Goal: Information Seeking & Learning: Learn about a topic

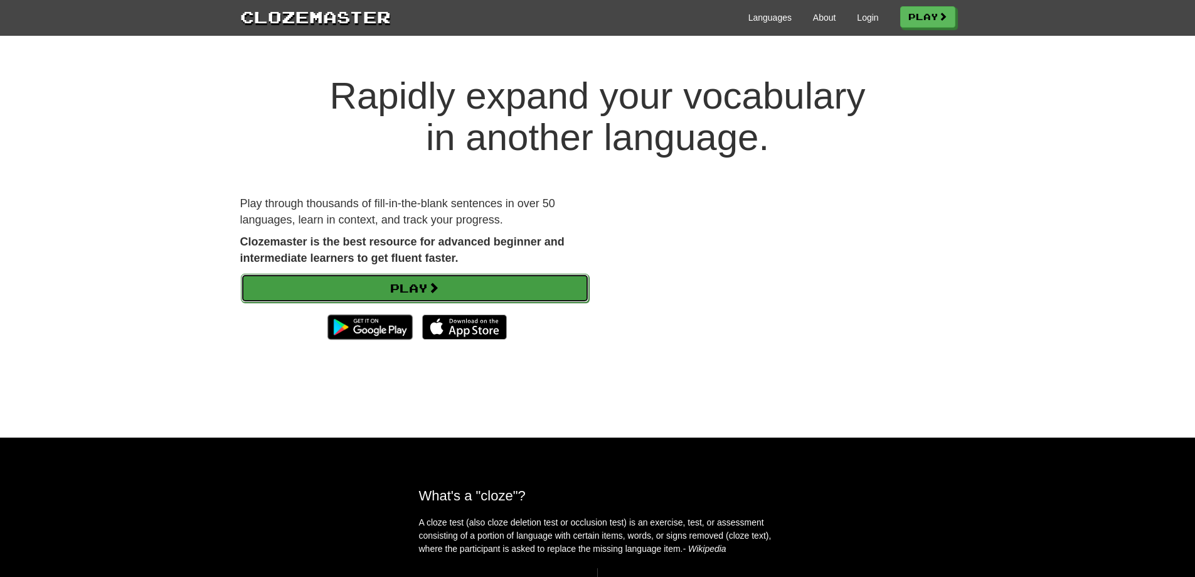
click at [417, 280] on link "Play" at bounding box center [415, 288] width 348 height 29
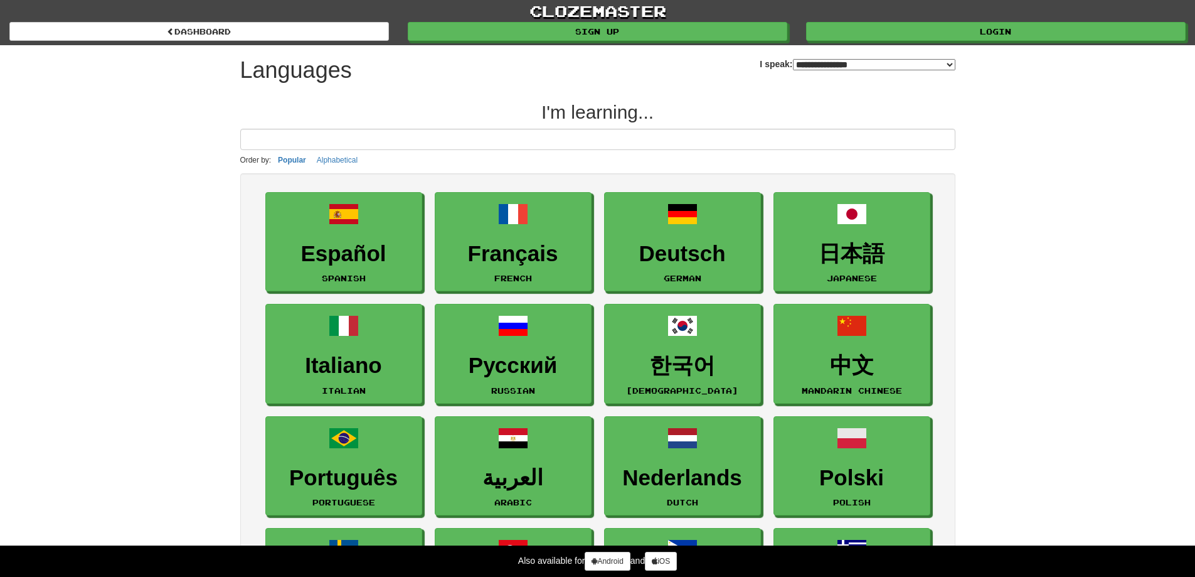
select select "*******"
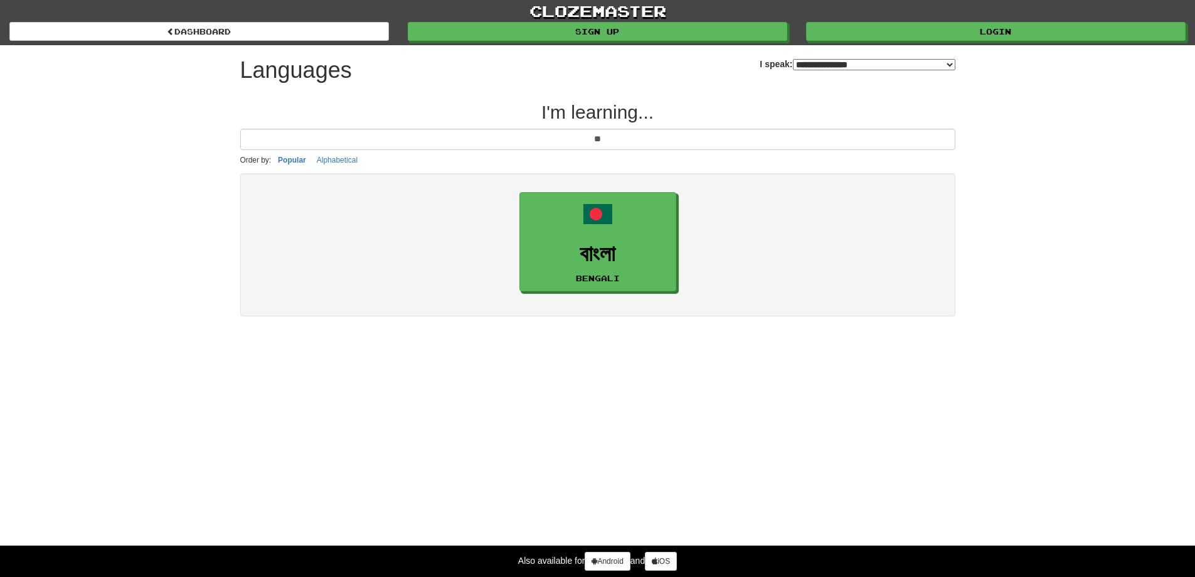
type input "*"
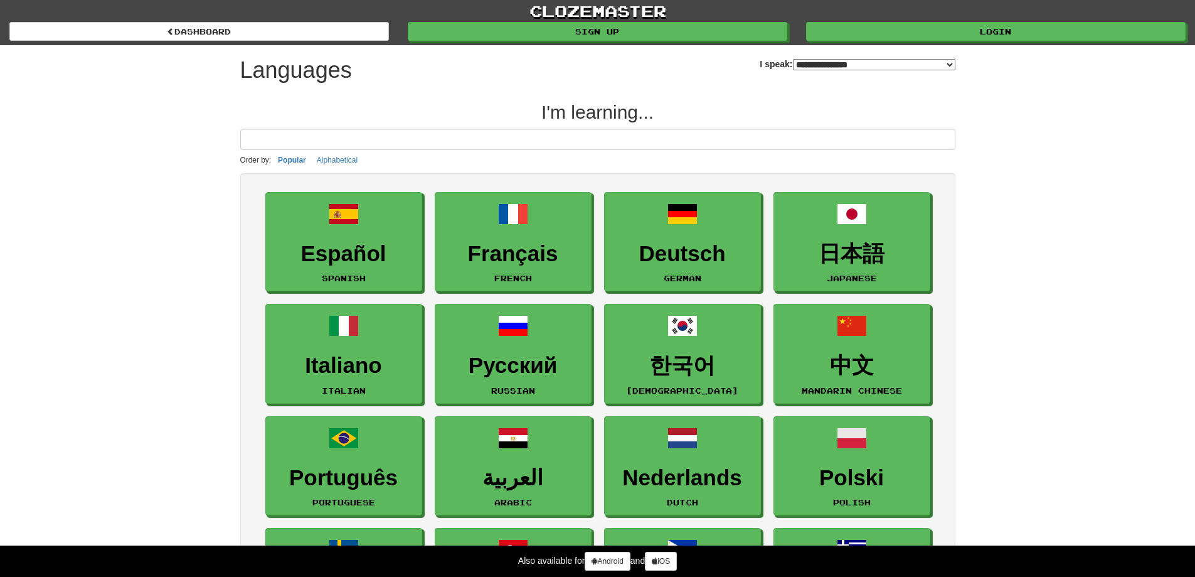
click at [793, 65] on select "**********" at bounding box center [874, 64] width 162 height 11
select select "*******"
click at [793, 59] on select "**********" at bounding box center [874, 64] width 162 height 11
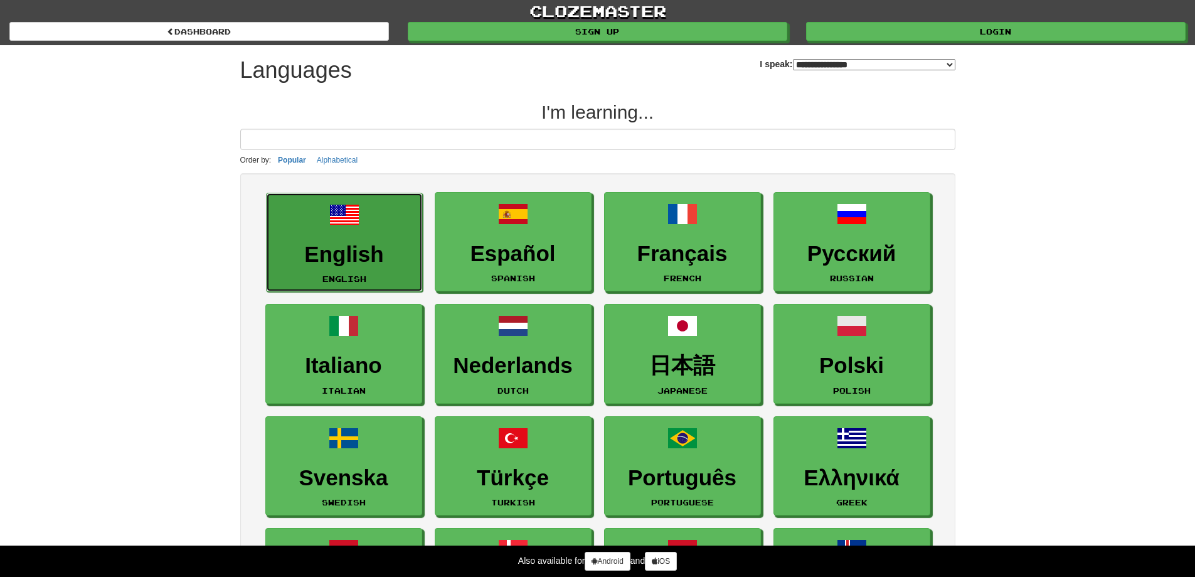
click at [352, 255] on h3 "English" at bounding box center [344, 254] width 143 height 24
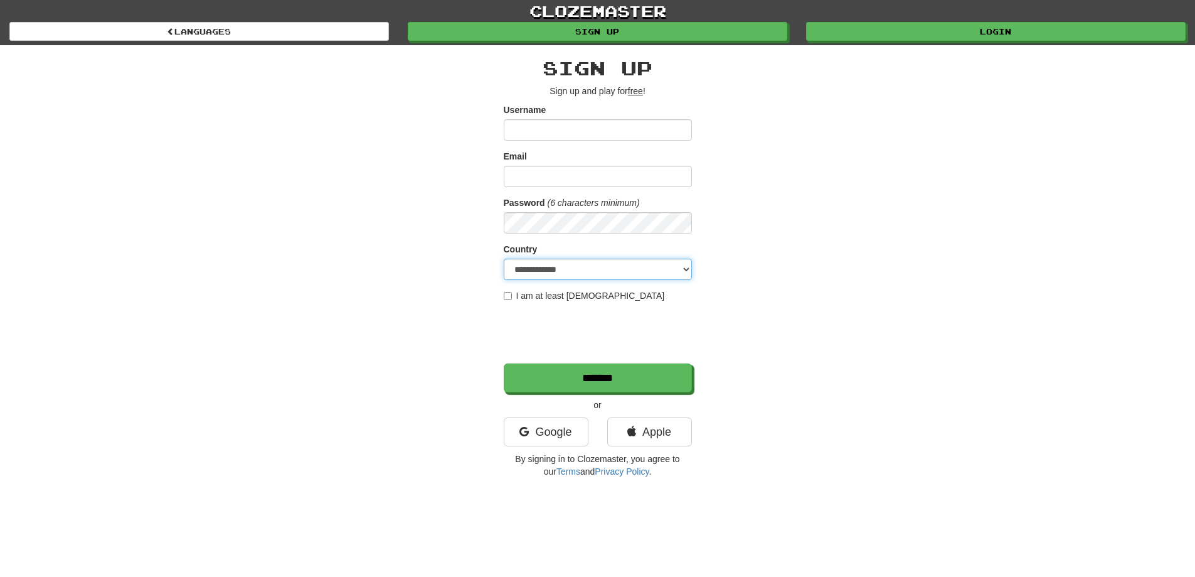
click at [536, 270] on select "**********" at bounding box center [598, 268] width 188 height 21
select select "**"
click at [504, 258] on select "**********" at bounding box center [598, 268] width 188 height 21
click at [523, 293] on label "I am at least 16 years old" at bounding box center [584, 295] width 161 height 13
click at [538, 132] on input "Username" at bounding box center [598, 129] width 188 height 21
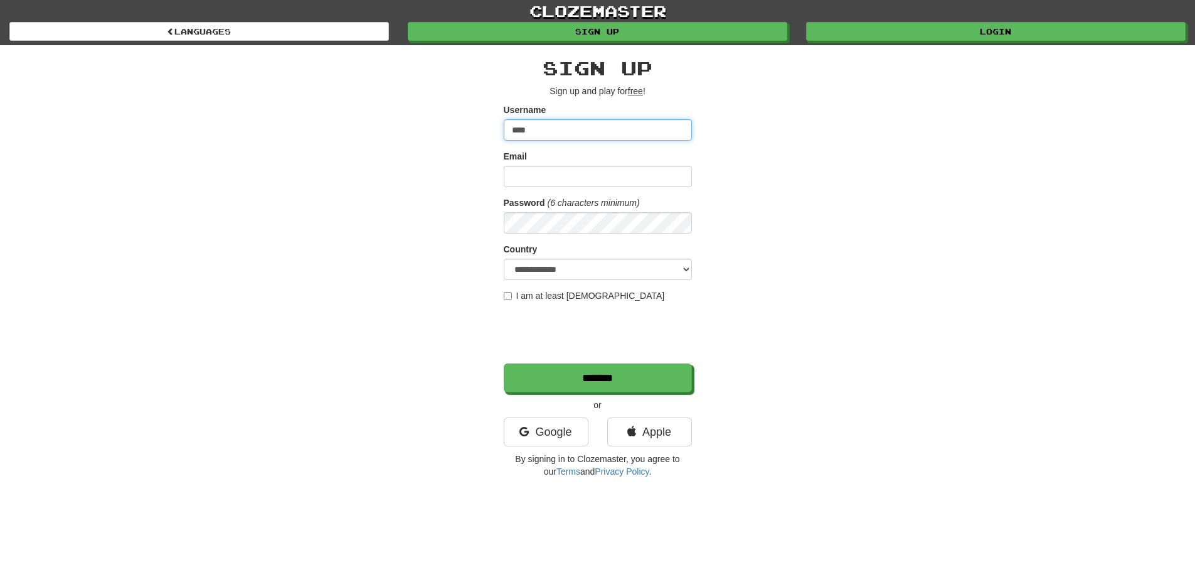
drag, startPoint x: 580, startPoint y: 131, endPoint x: 455, endPoint y: 132, distance: 124.2
click at [455, 132] on div "**********" at bounding box center [598, 264] width 734 height 439
type input "****"
click at [449, 154] on div "**********" at bounding box center [598, 264] width 734 height 439
click at [521, 423] on link "Google" at bounding box center [546, 431] width 85 height 29
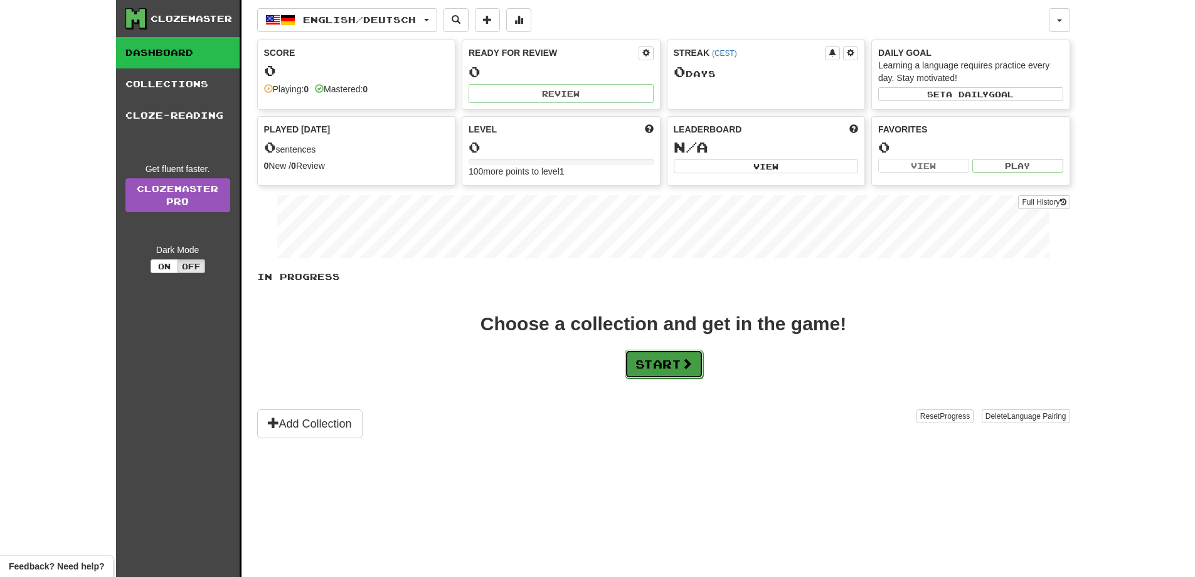
click at [666, 363] on button "Start" at bounding box center [664, 363] width 78 height 29
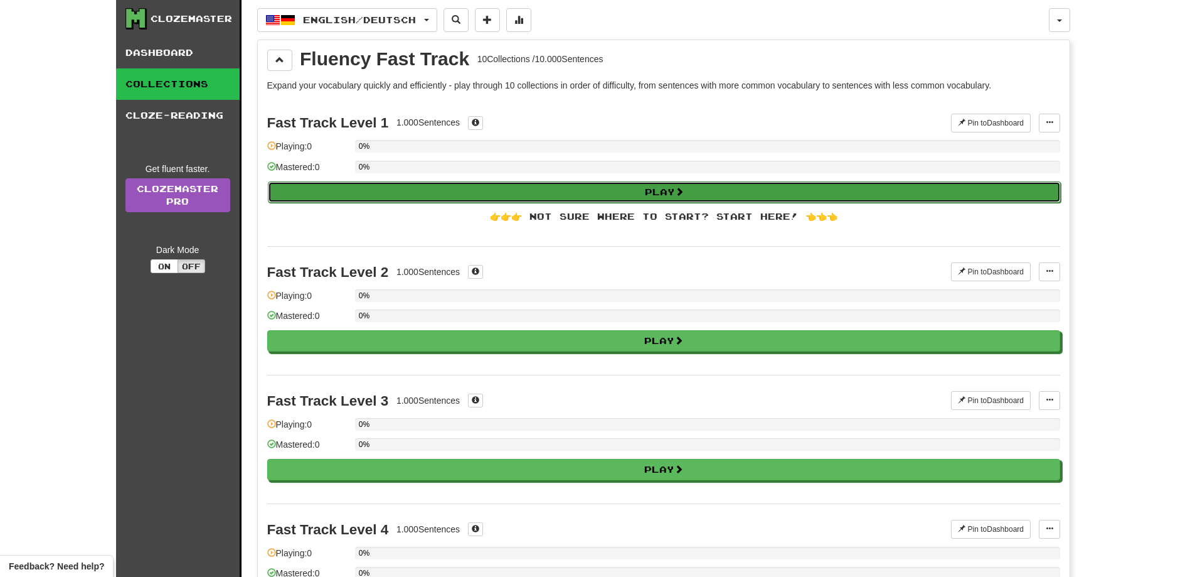
click at [661, 186] on button "Play" at bounding box center [664, 191] width 793 height 21
select select "**"
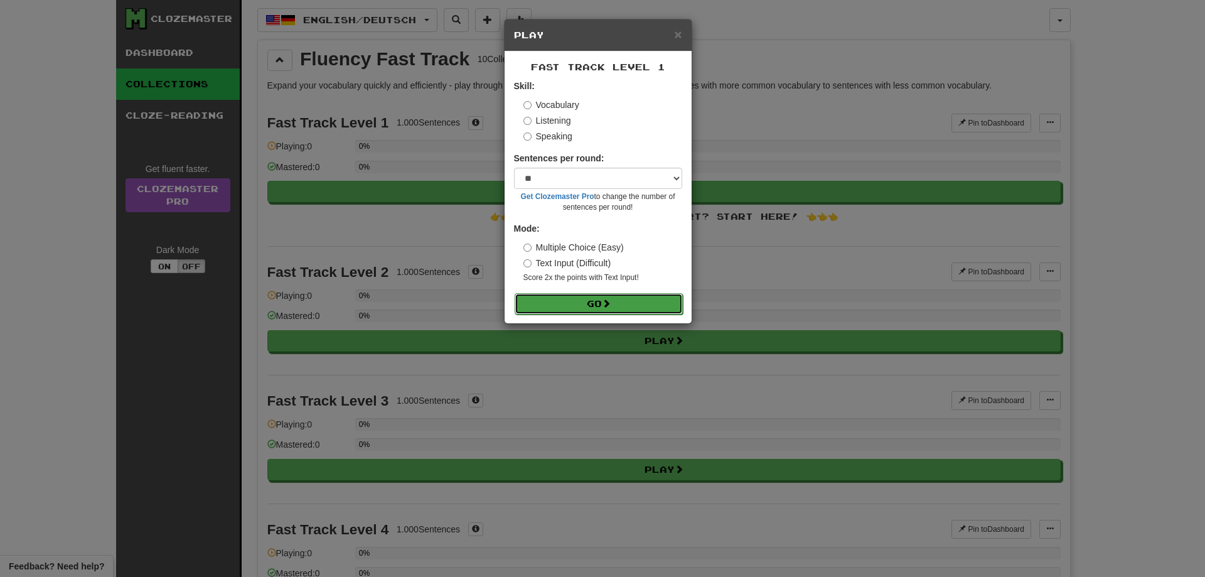
click at [603, 301] on button "Go" at bounding box center [598, 303] width 168 height 21
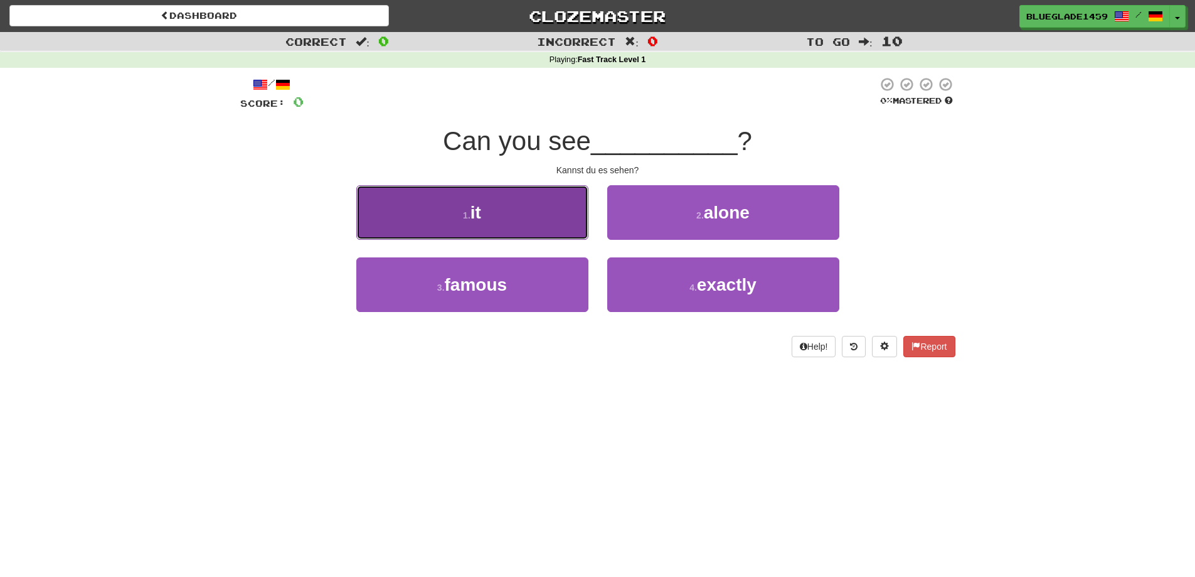
click at [547, 227] on button "1 . it" at bounding box center [472, 212] width 232 height 55
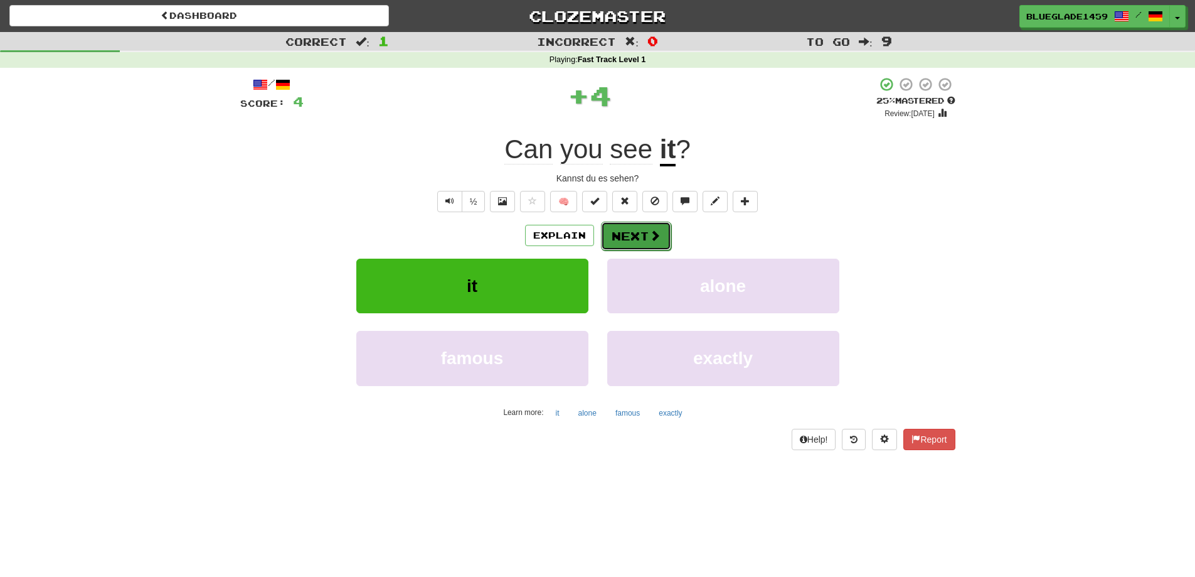
click at [625, 240] on button "Next" at bounding box center [636, 235] width 70 height 29
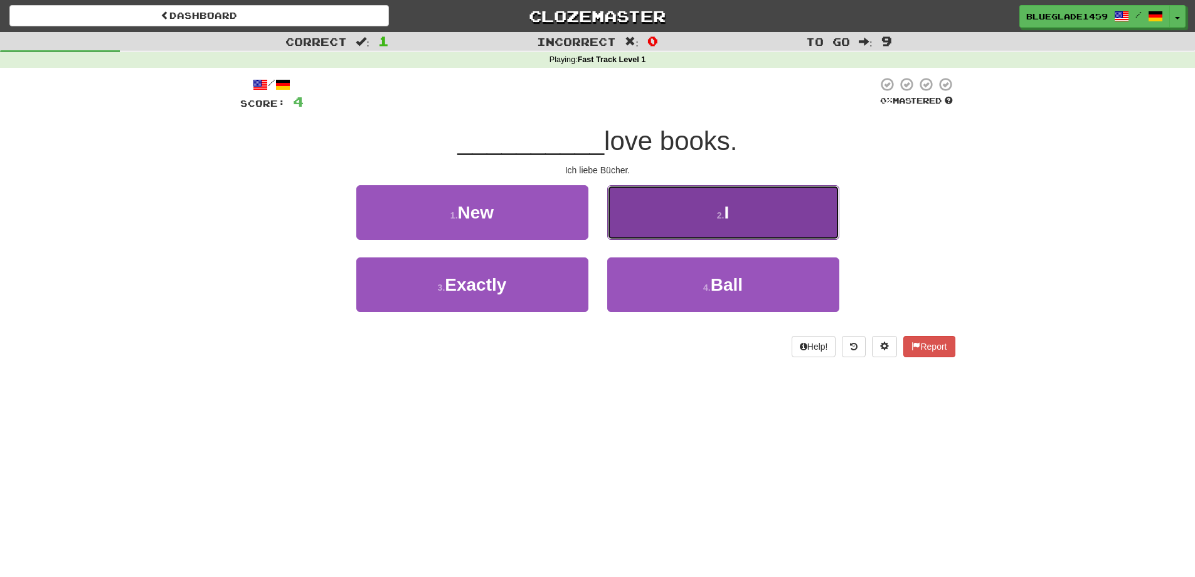
click at [732, 214] on button "2 . I" at bounding box center [723, 212] width 232 height 55
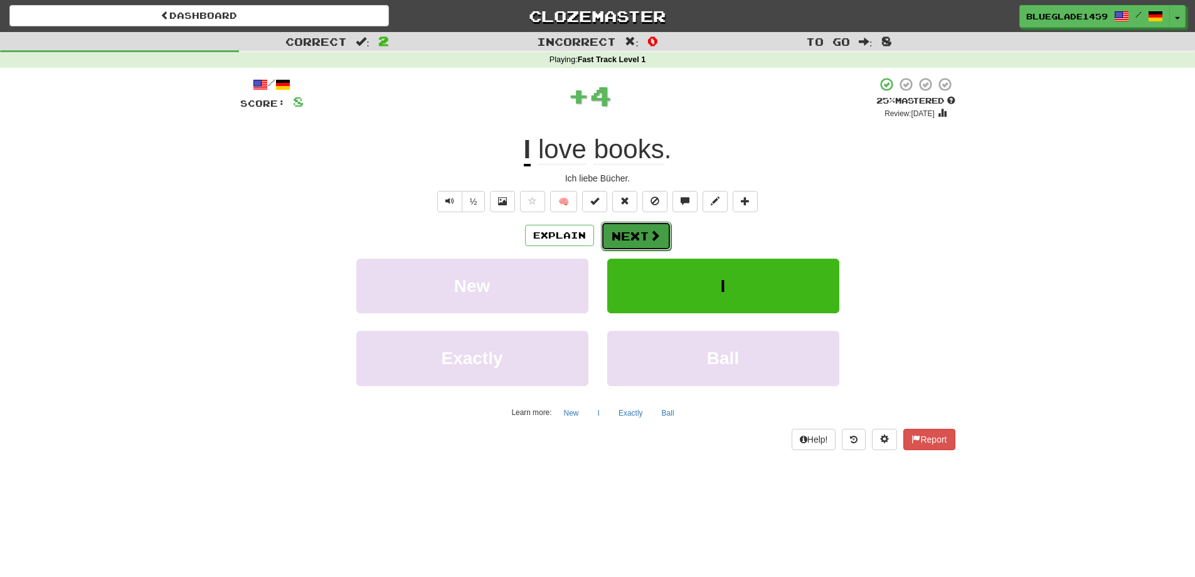
click at [634, 240] on button "Next" at bounding box center [636, 235] width 70 height 29
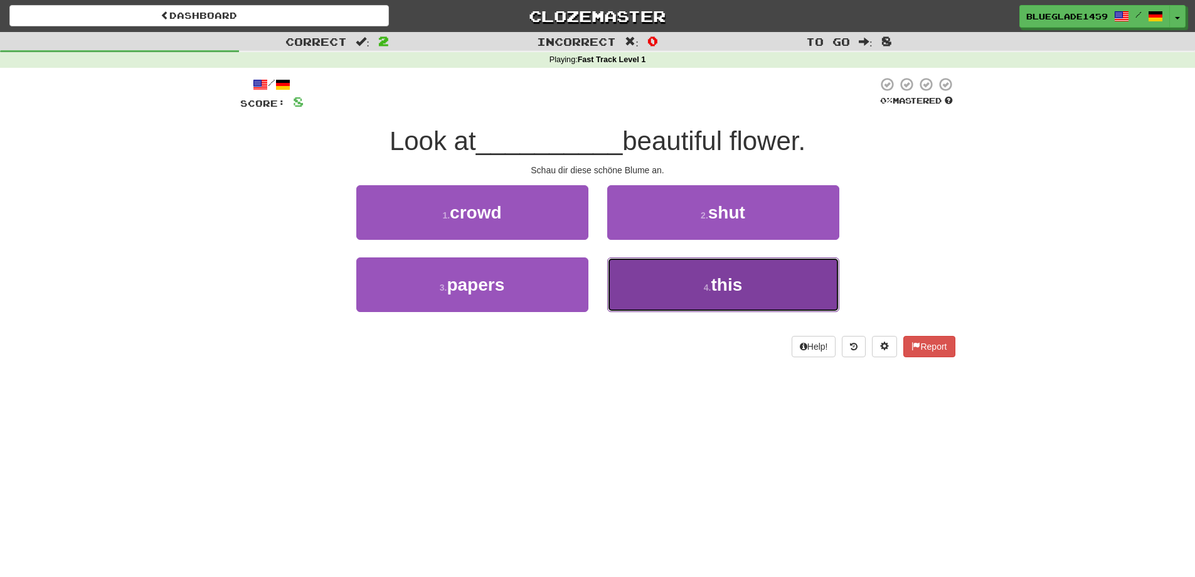
click at [701, 265] on button "4 . this" at bounding box center [723, 284] width 232 height 55
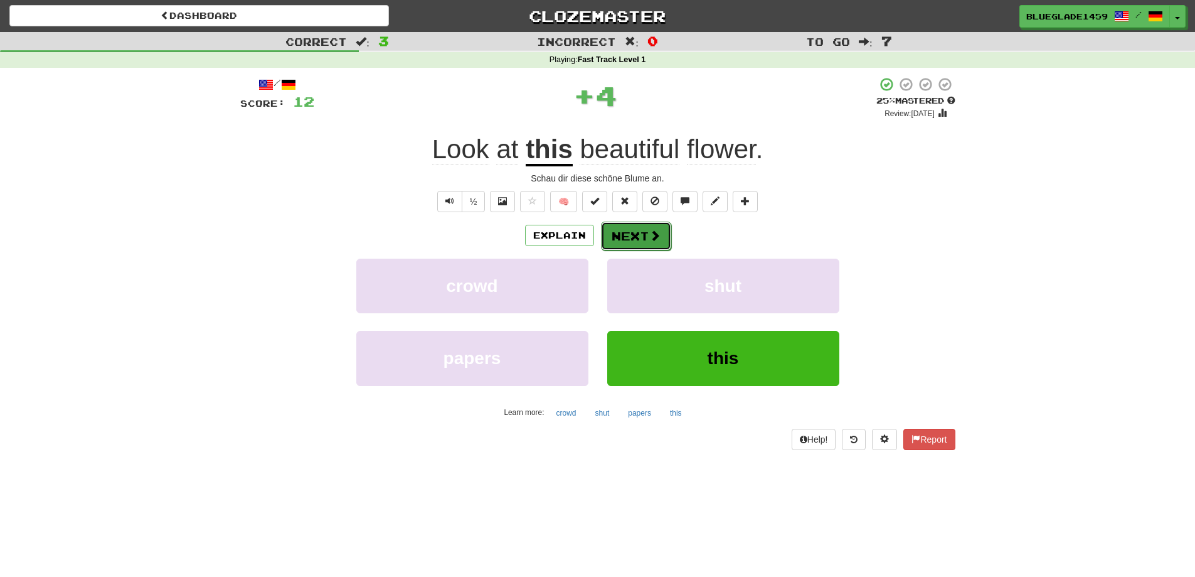
click at [652, 230] on span at bounding box center [654, 235] width 11 height 11
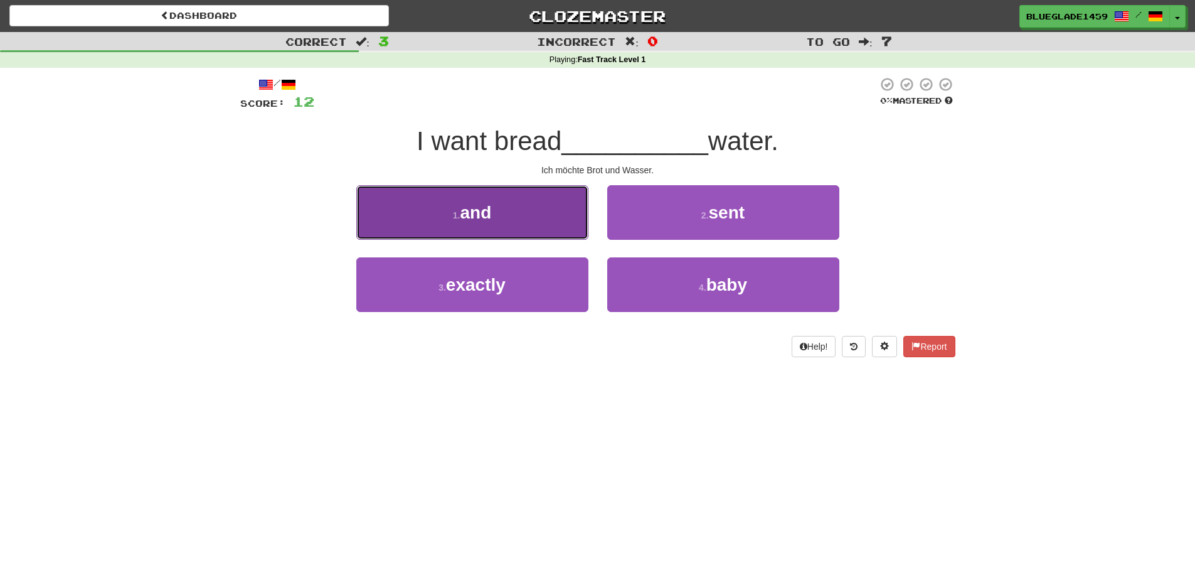
click at [533, 214] on button "1 . and" at bounding box center [472, 212] width 232 height 55
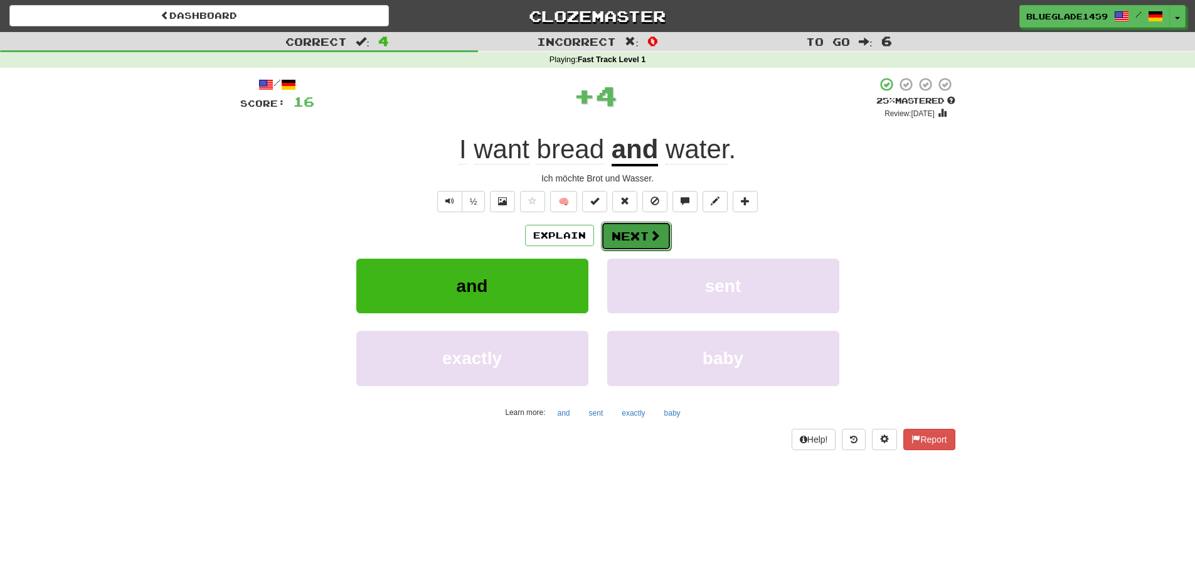
click at [649, 235] on span at bounding box center [654, 235] width 11 height 11
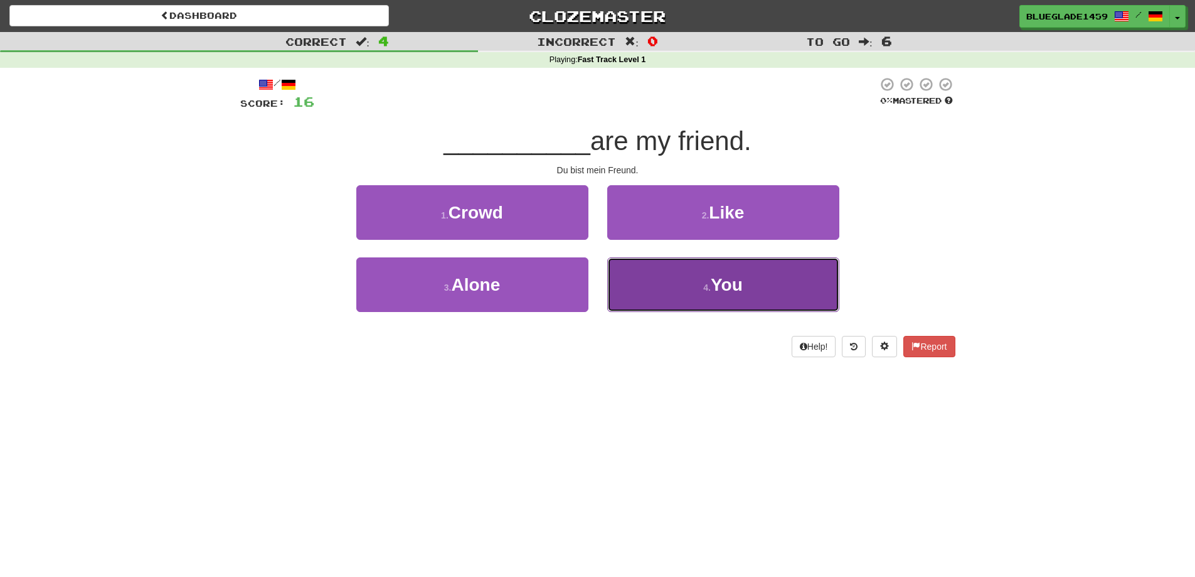
click at [652, 272] on button "4 . You" at bounding box center [723, 284] width 232 height 55
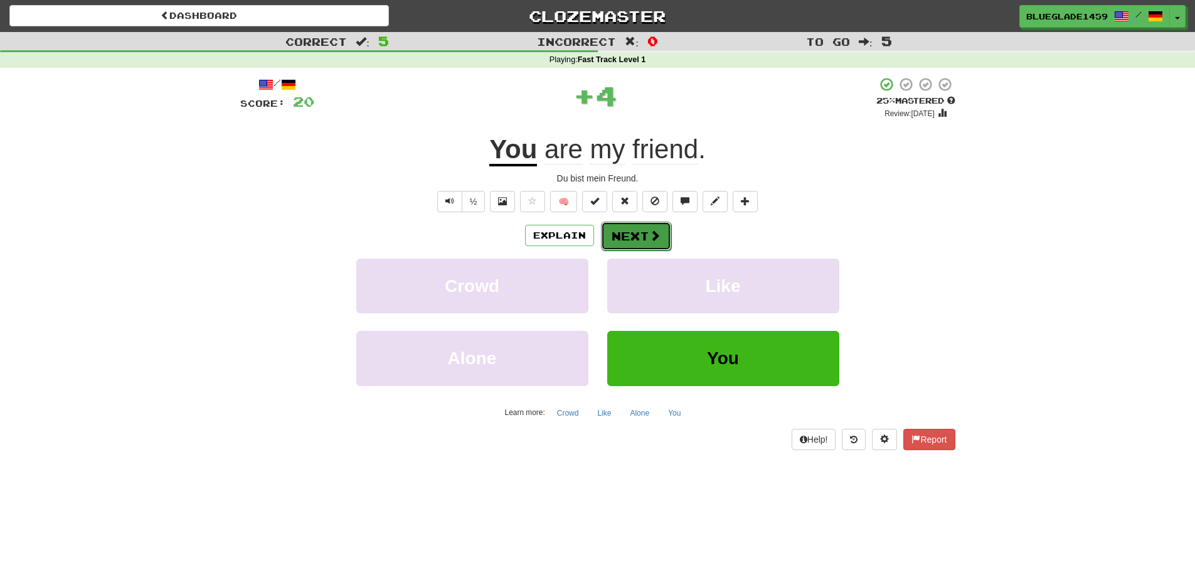
click at [626, 221] on button "Next" at bounding box center [636, 235] width 70 height 29
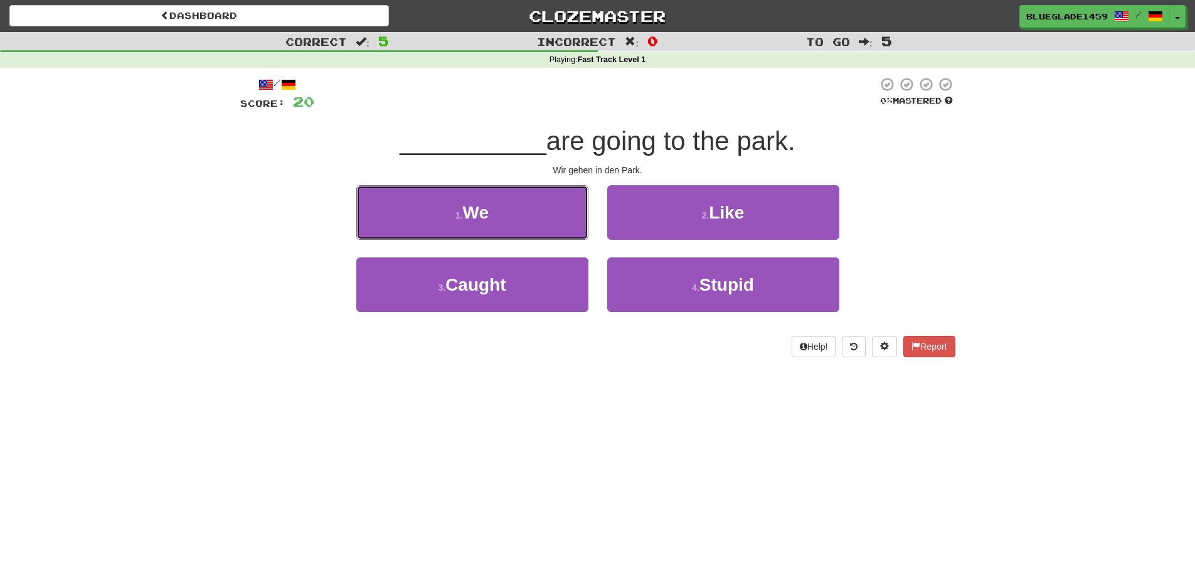
click at [553, 220] on button "1 . We" at bounding box center [472, 212] width 232 height 55
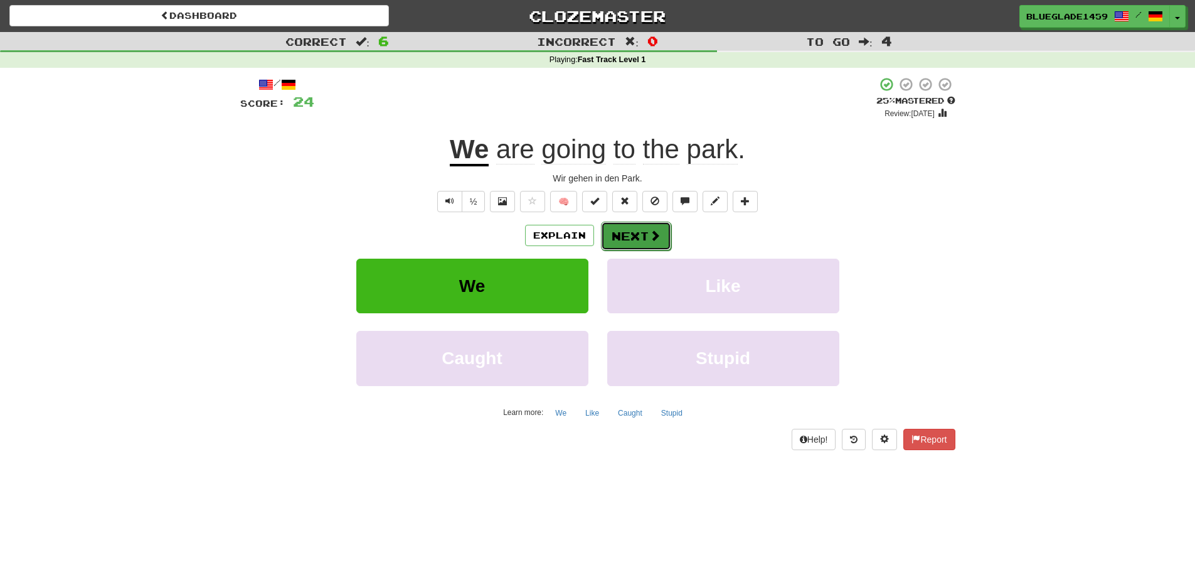
click at [643, 232] on button "Next" at bounding box center [636, 235] width 70 height 29
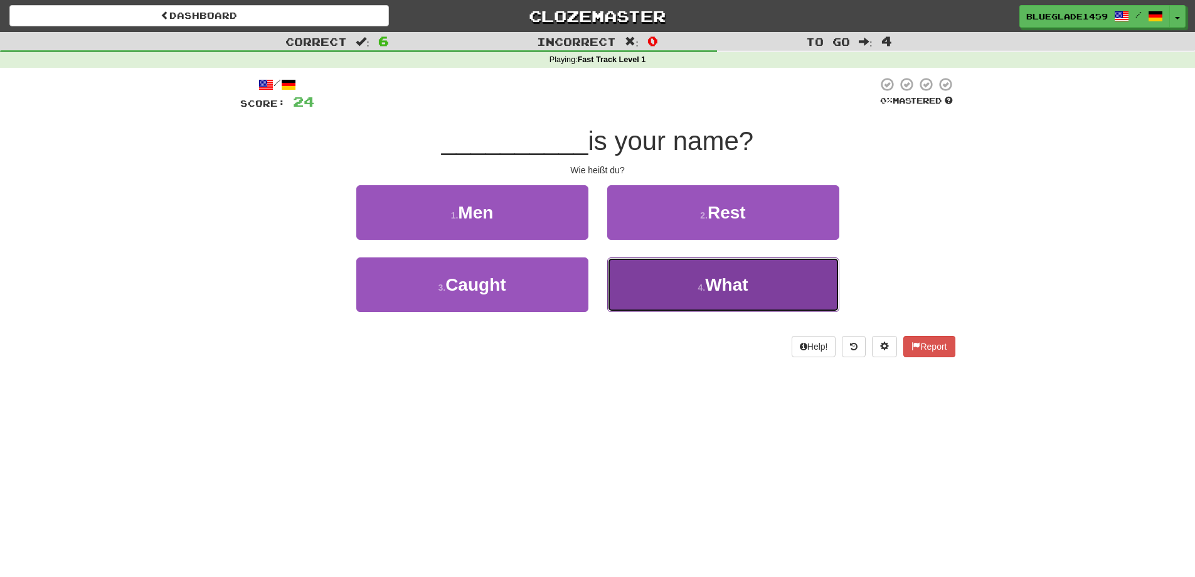
click at [634, 270] on button "4 . What" at bounding box center [723, 284] width 232 height 55
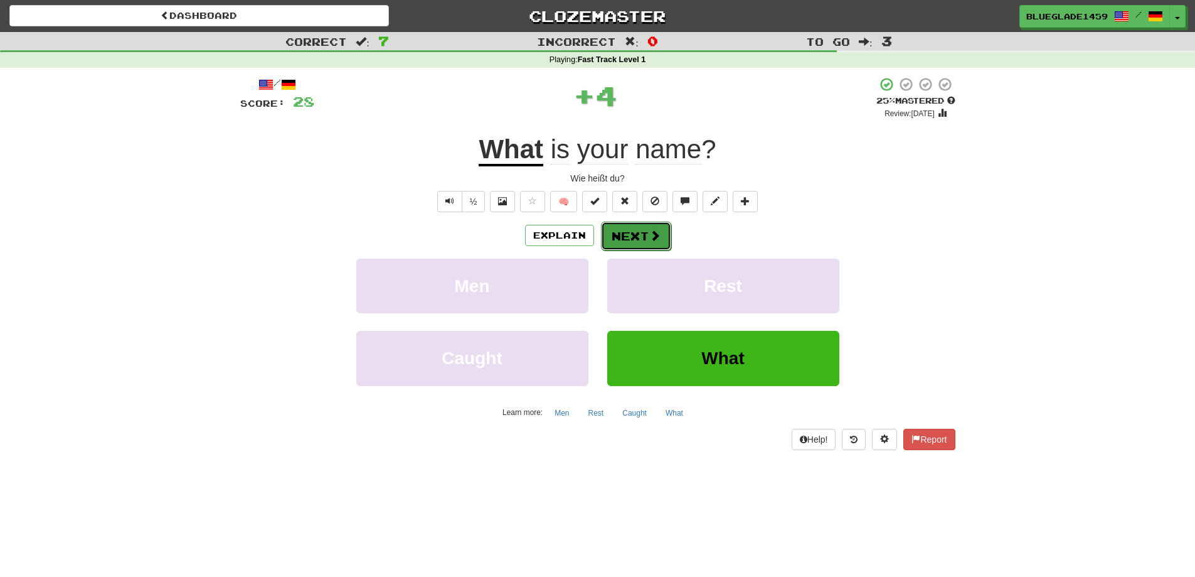
click at [637, 226] on button "Next" at bounding box center [636, 235] width 70 height 29
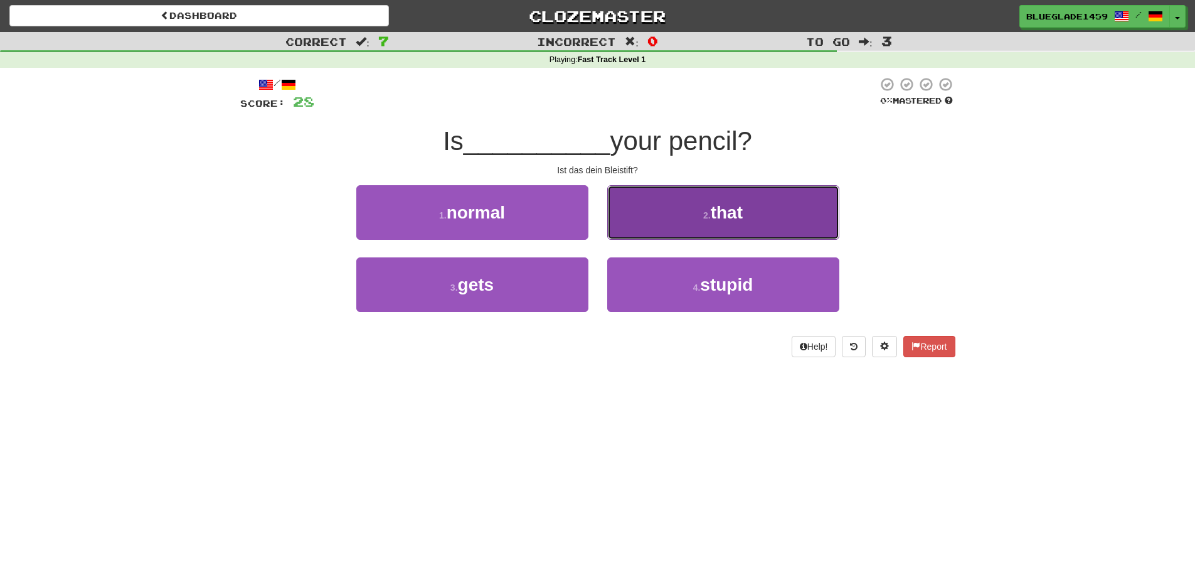
click at [676, 228] on button "2 . that" at bounding box center [723, 212] width 232 height 55
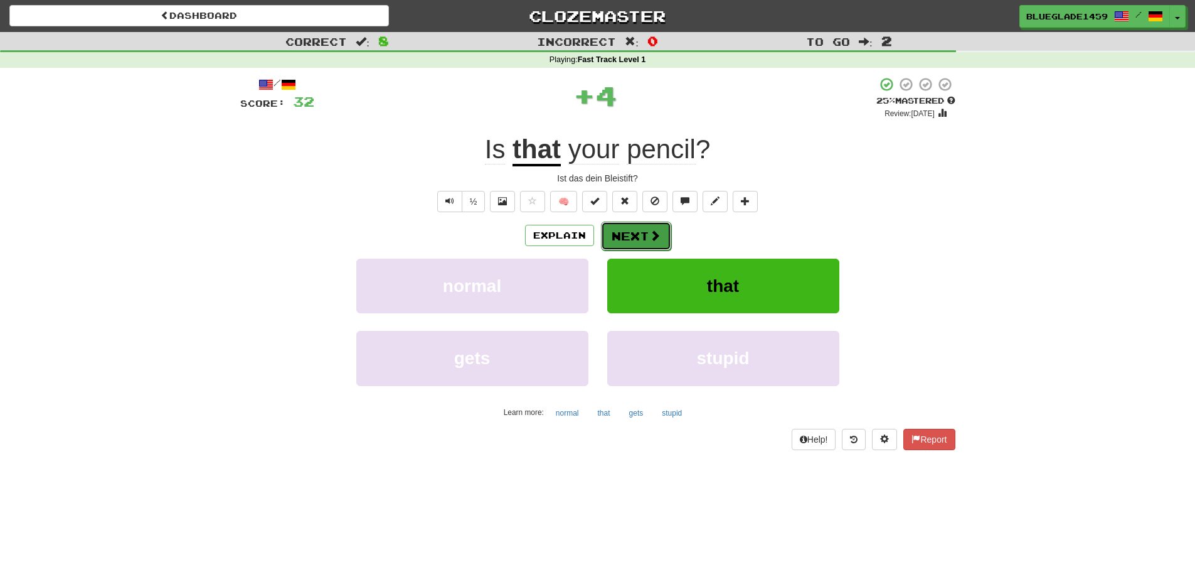
click at [647, 242] on button "Next" at bounding box center [636, 235] width 70 height 29
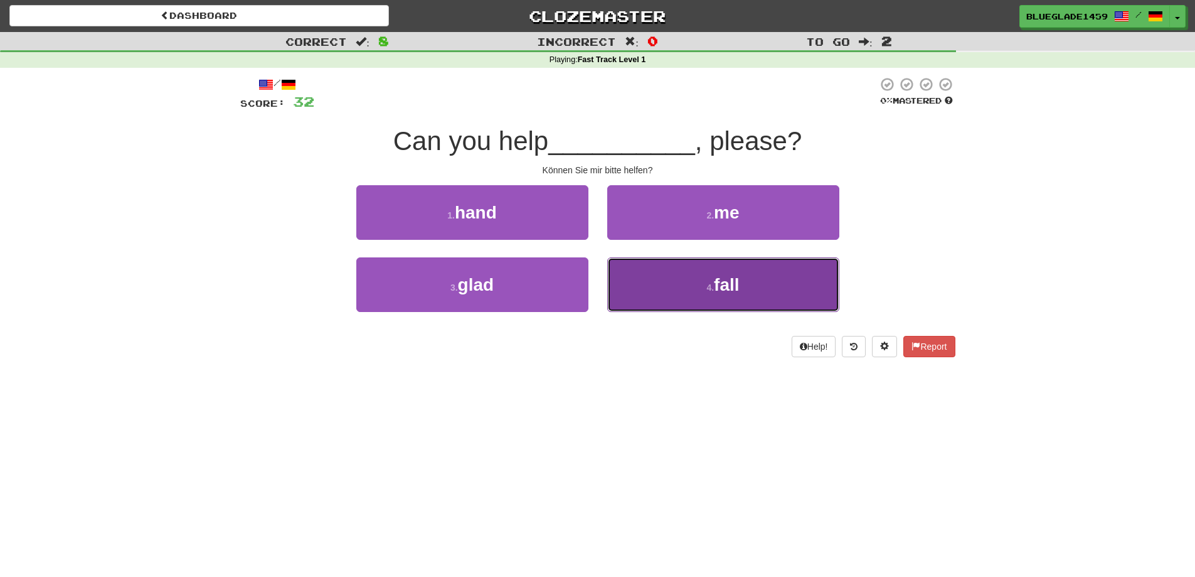
click at [636, 270] on button "4 . fall" at bounding box center [723, 284] width 232 height 55
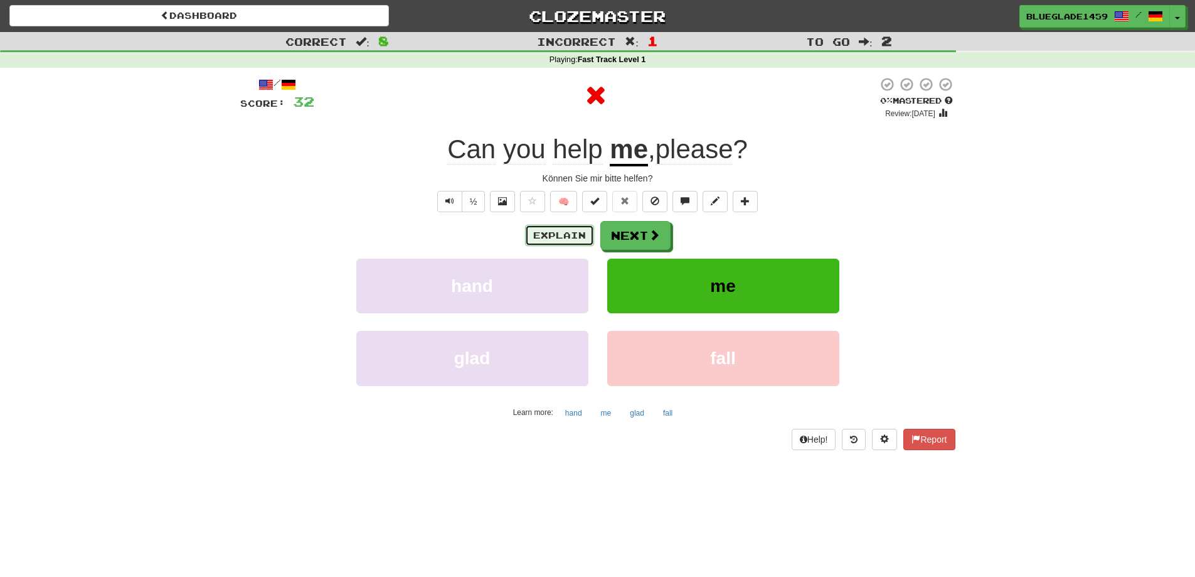
click at [553, 245] on button "Explain" at bounding box center [559, 235] width 69 height 21
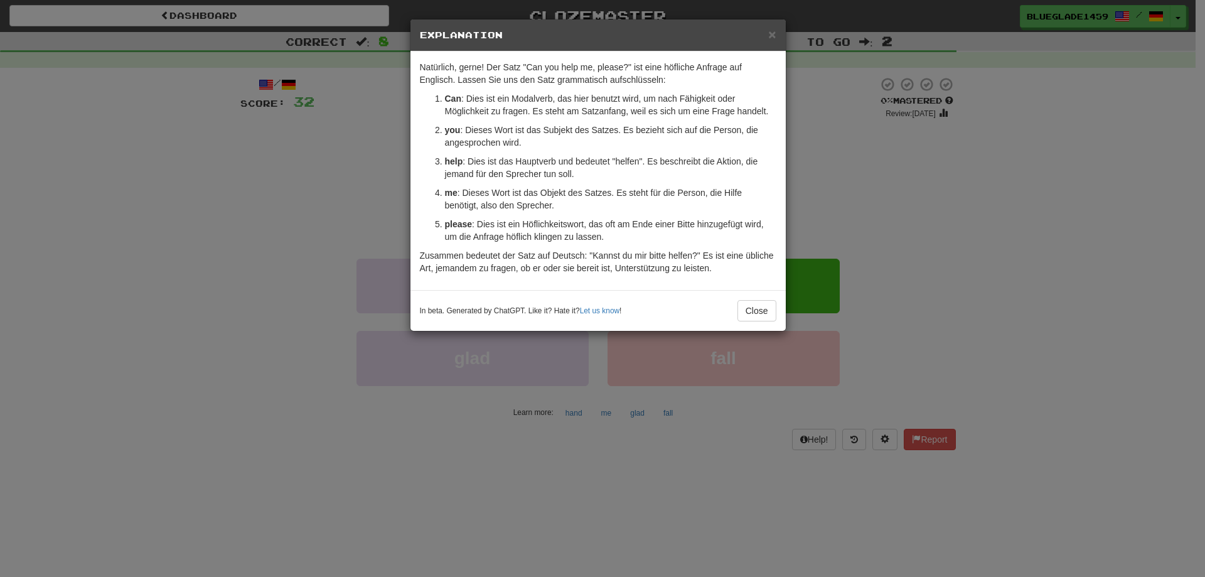
click at [310, 228] on div "× Explanation Natürlich, gerne! Der Satz "Can you help me, please?" ist eine hö…" at bounding box center [602, 288] width 1205 height 577
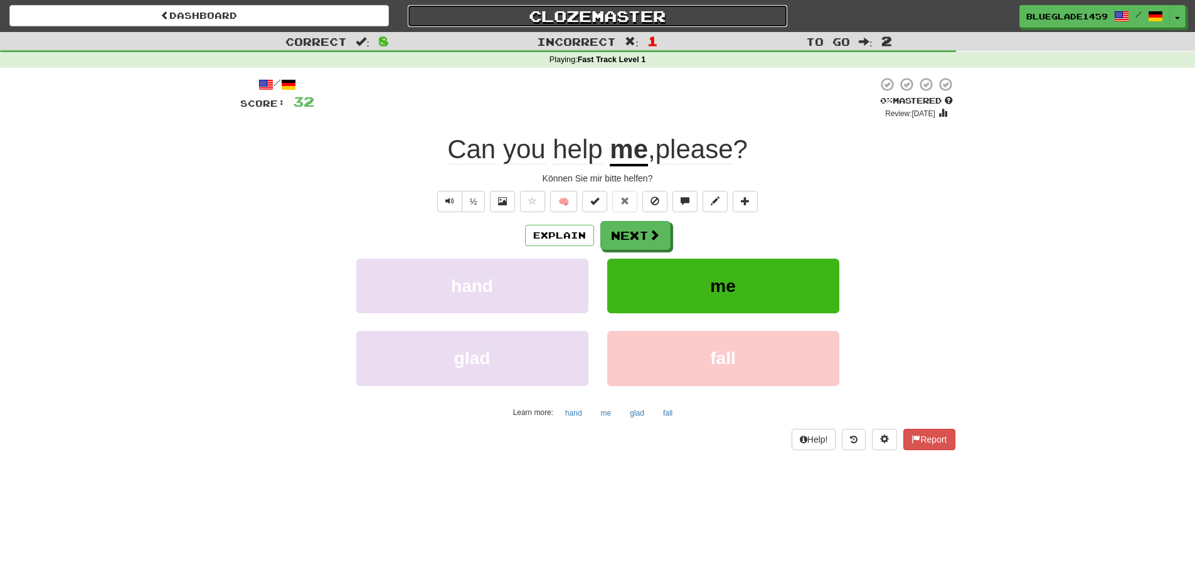
click at [558, 11] on link "Clozemaster" at bounding box center [598, 16] width 380 height 22
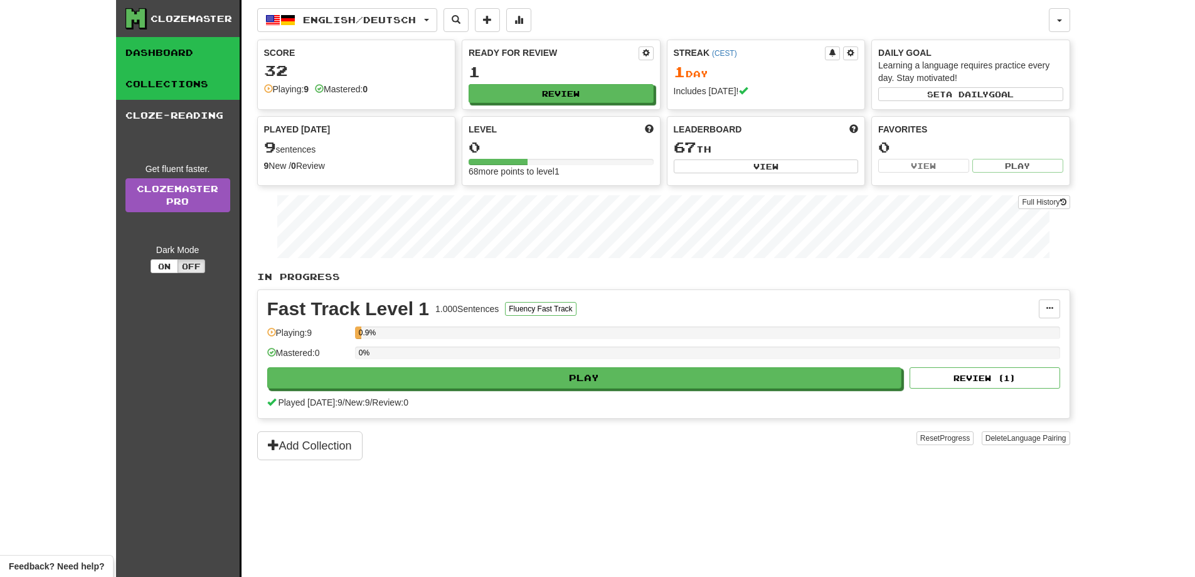
click at [184, 87] on link "Collections" at bounding box center [178, 83] width 124 height 31
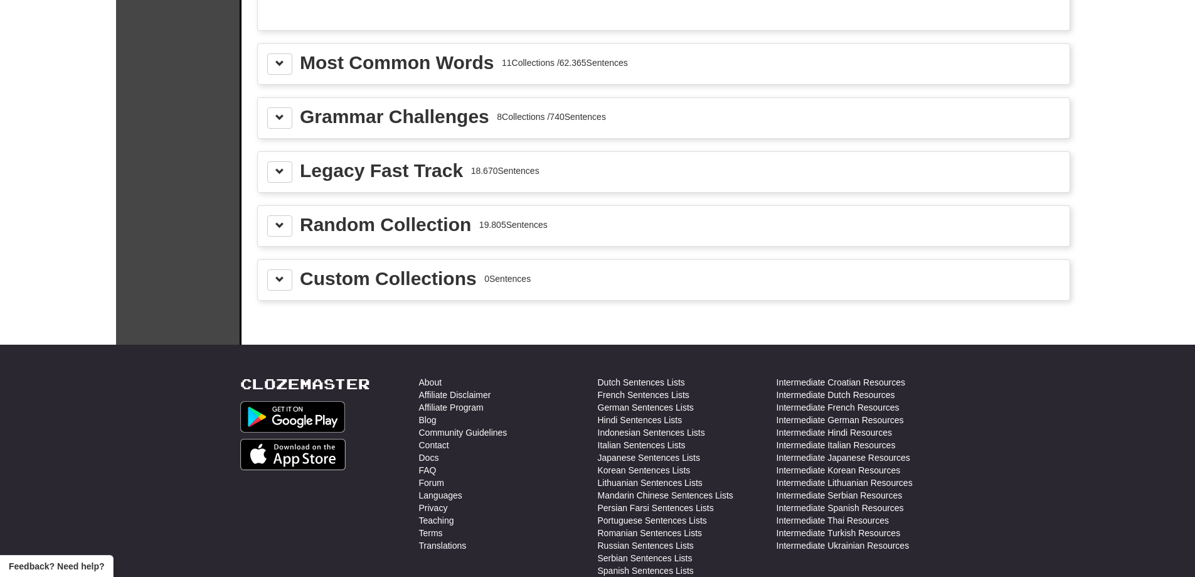
scroll to position [1255, 0]
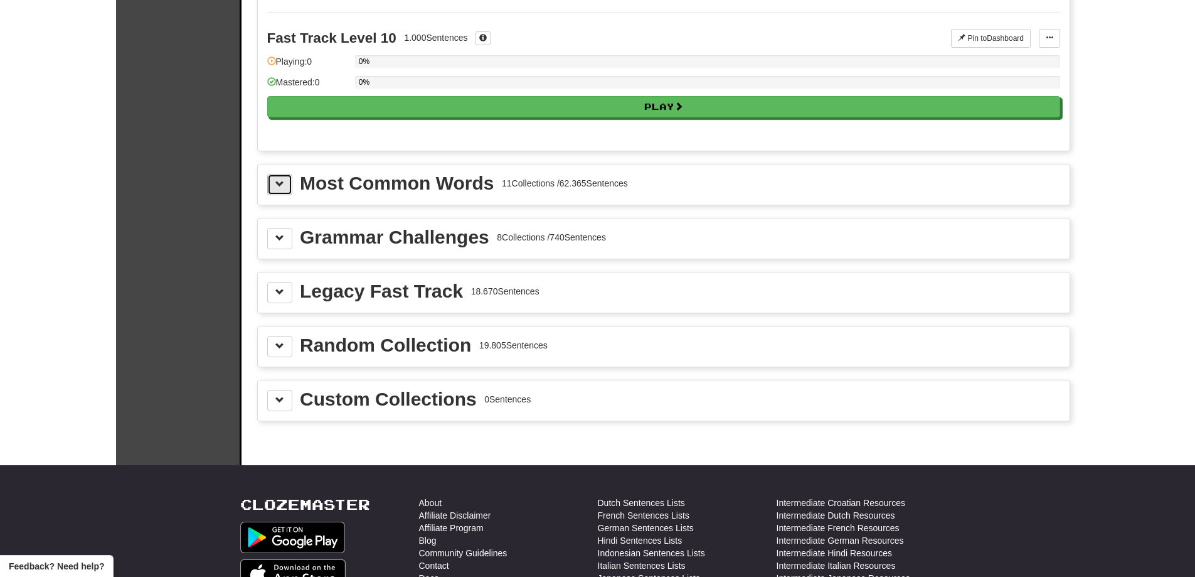
click at [282, 189] on button at bounding box center [279, 184] width 25 height 21
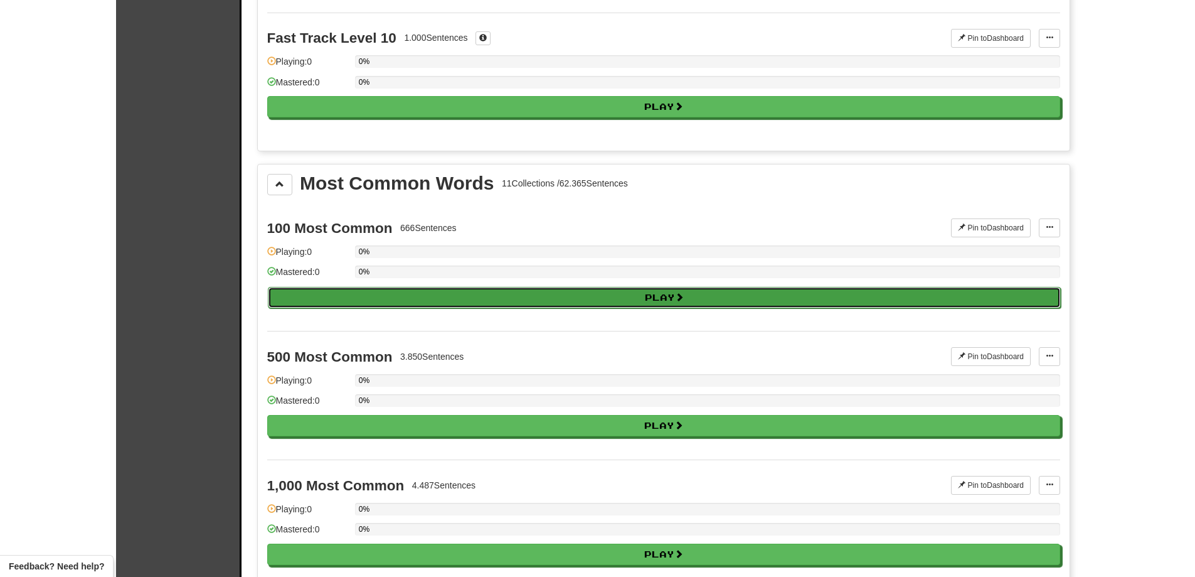
click at [675, 300] on button "Play" at bounding box center [664, 297] width 793 height 21
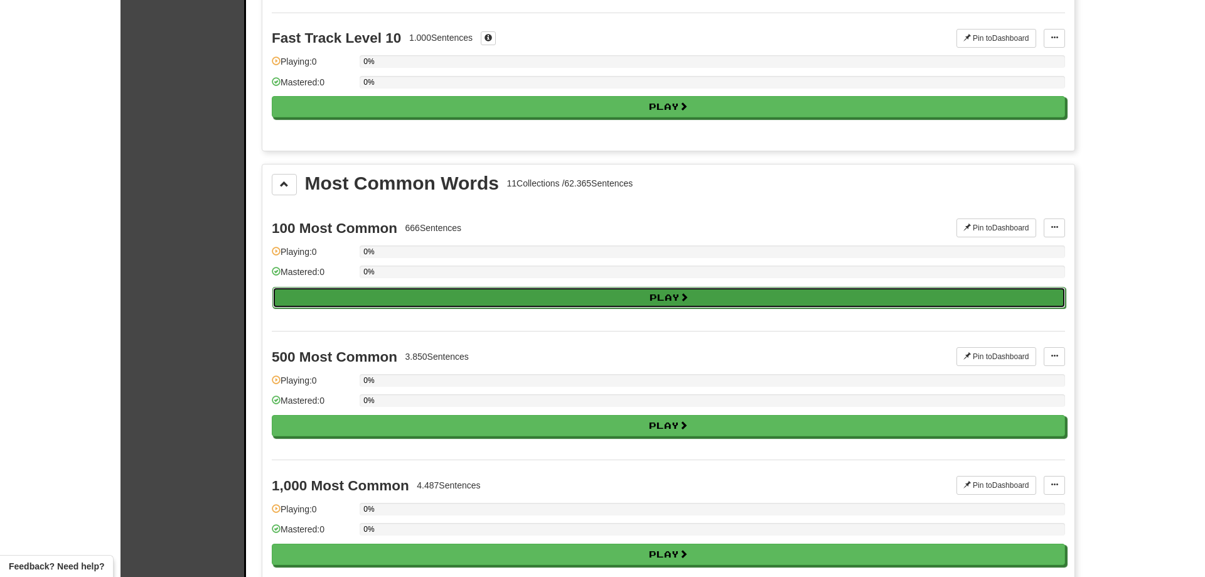
select select "**"
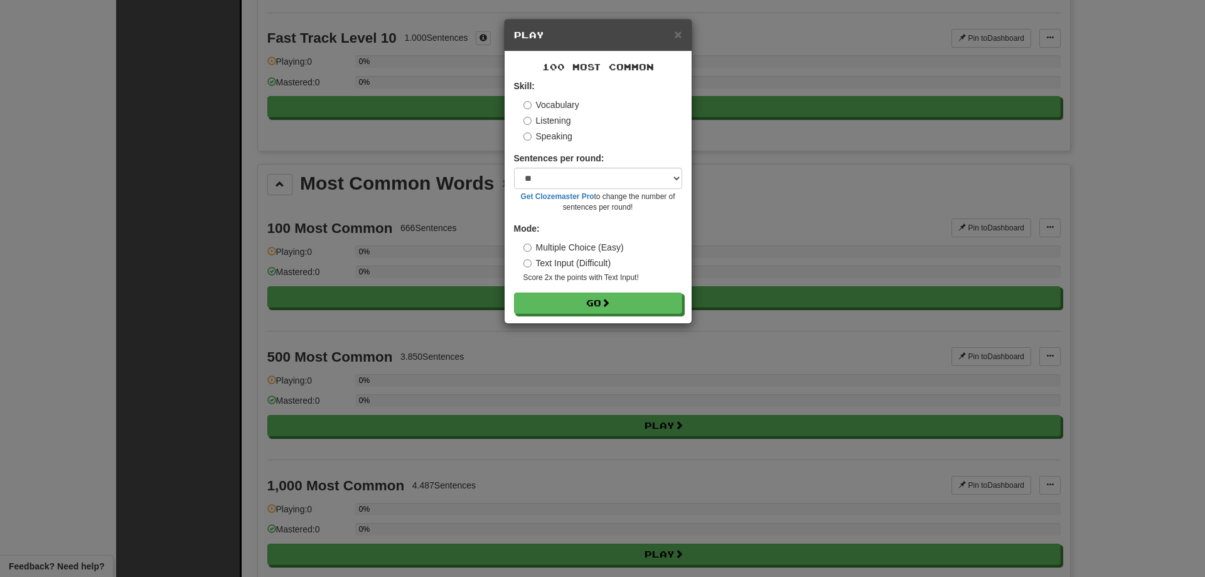
click at [553, 115] on label "Listening" at bounding box center [547, 120] width 48 height 13
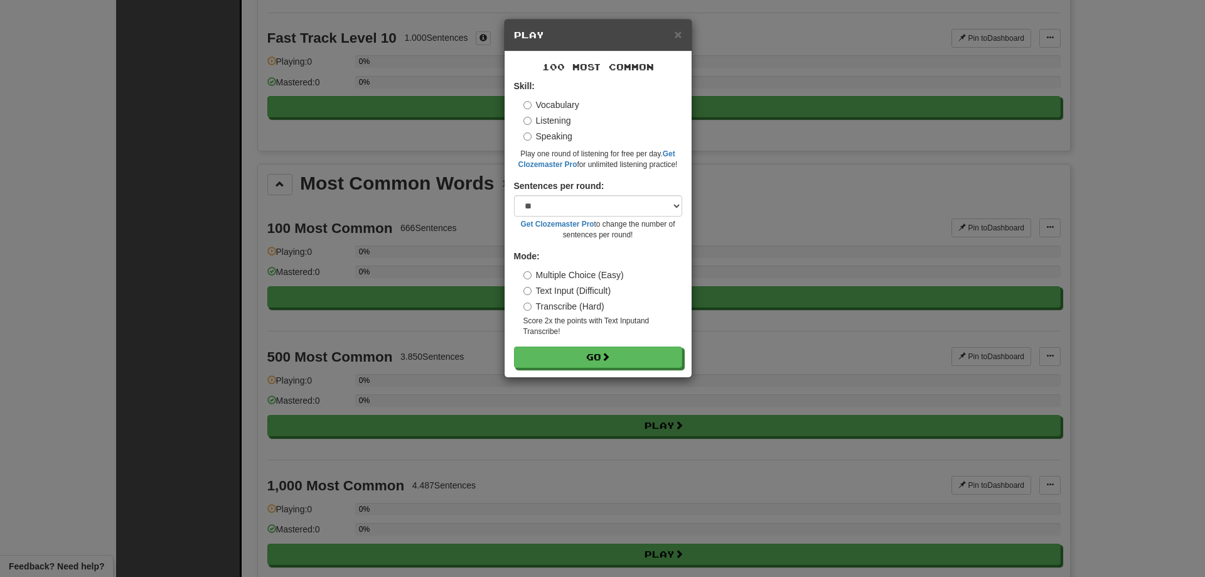
click at [547, 127] on div "Vocabulary Listening Speaking" at bounding box center [602, 121] width 159 height 44
click at [546, 134] on label "Speaking" at bounding box center [547, 136] width 49 height 13
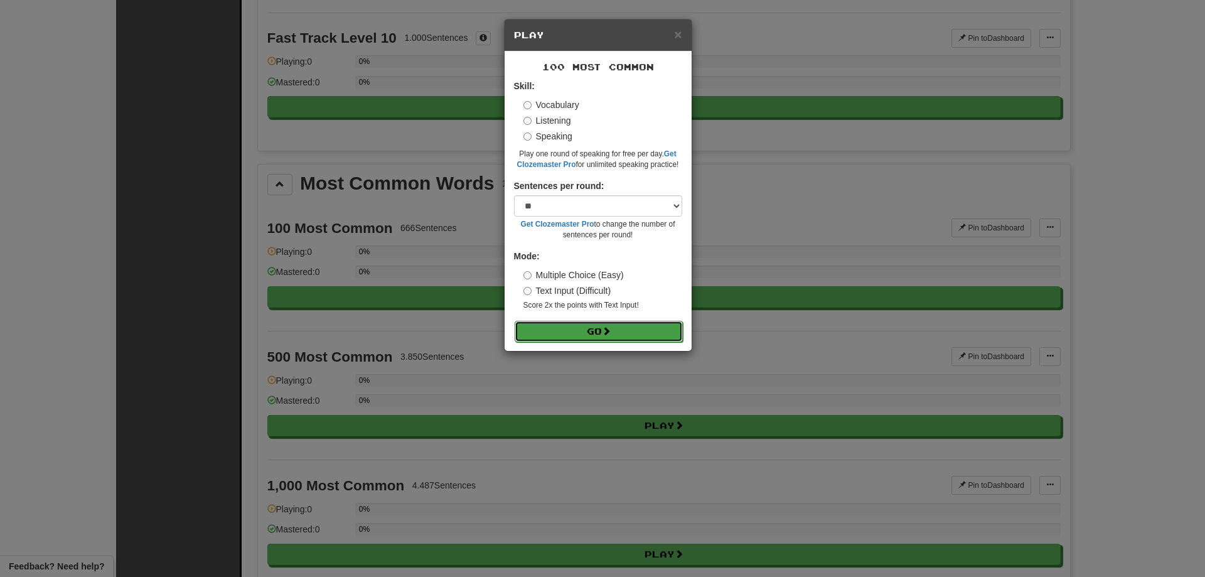
click at [607, 330] on span at bounding box center [606, 330] width 9 height 9
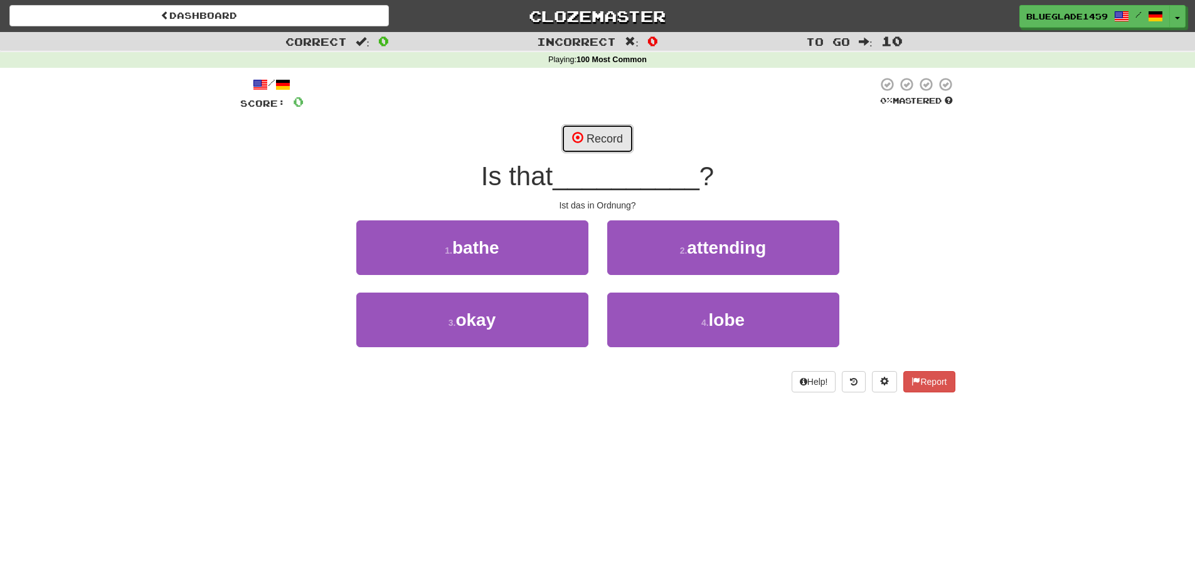
click at [595, 134] on button "Record" at bounding box center [598, 138] width 72 height 29
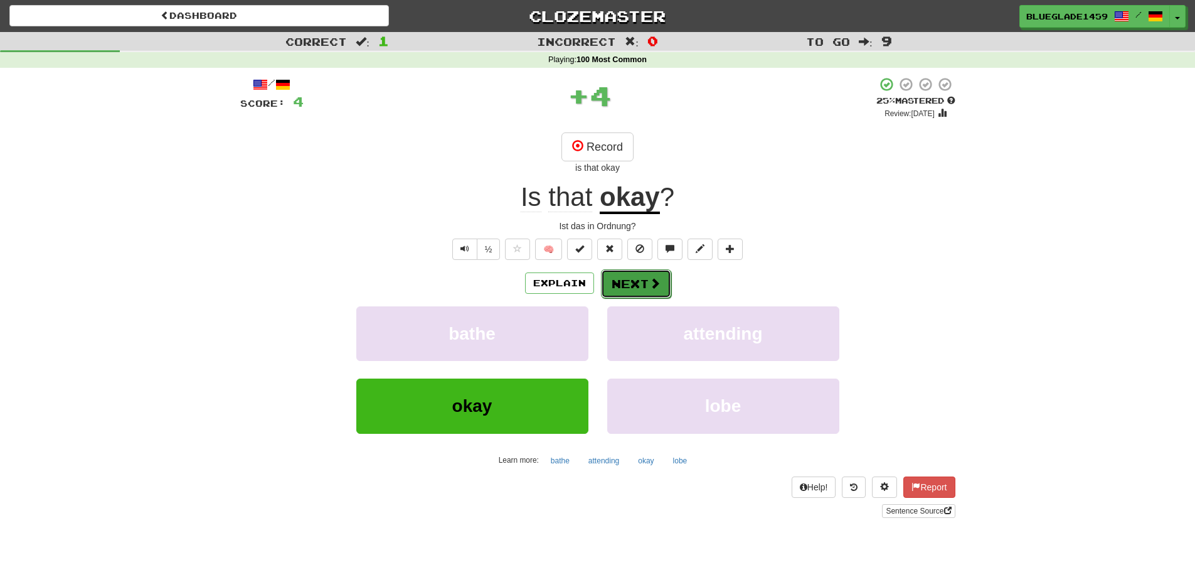
click at [652, 290] on button "Next" at bounding box center [636, 283] width 70 height 29
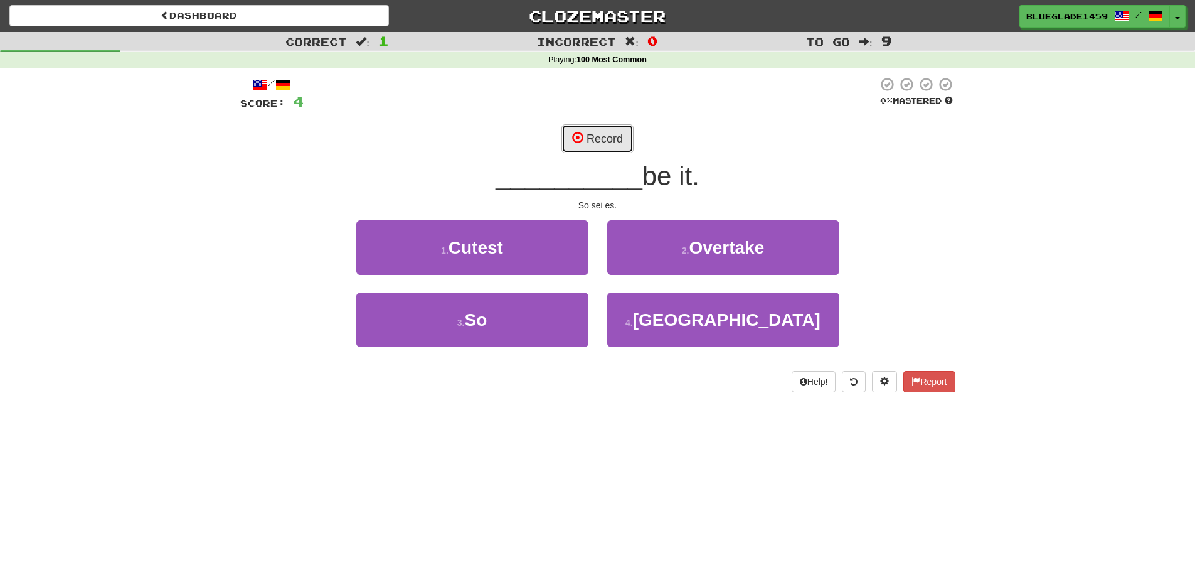
click at [599, 136] on button "Record" at bounding box center [598, 138] width 72 height 29
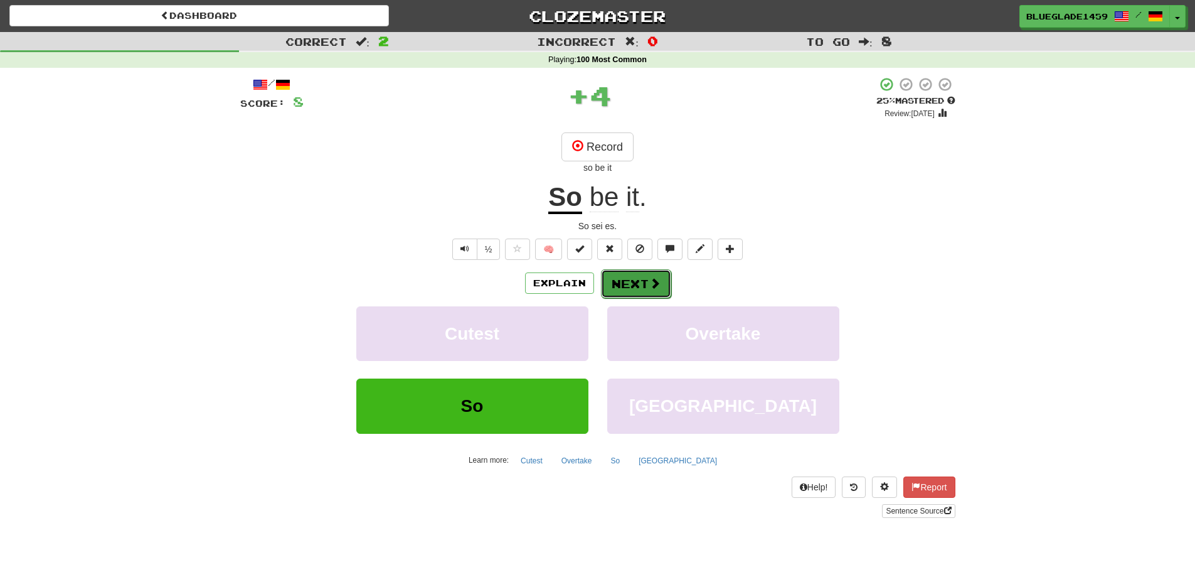
click at [642, 282] on button "Next" at bounding box center [636, 283] width 70 height 29
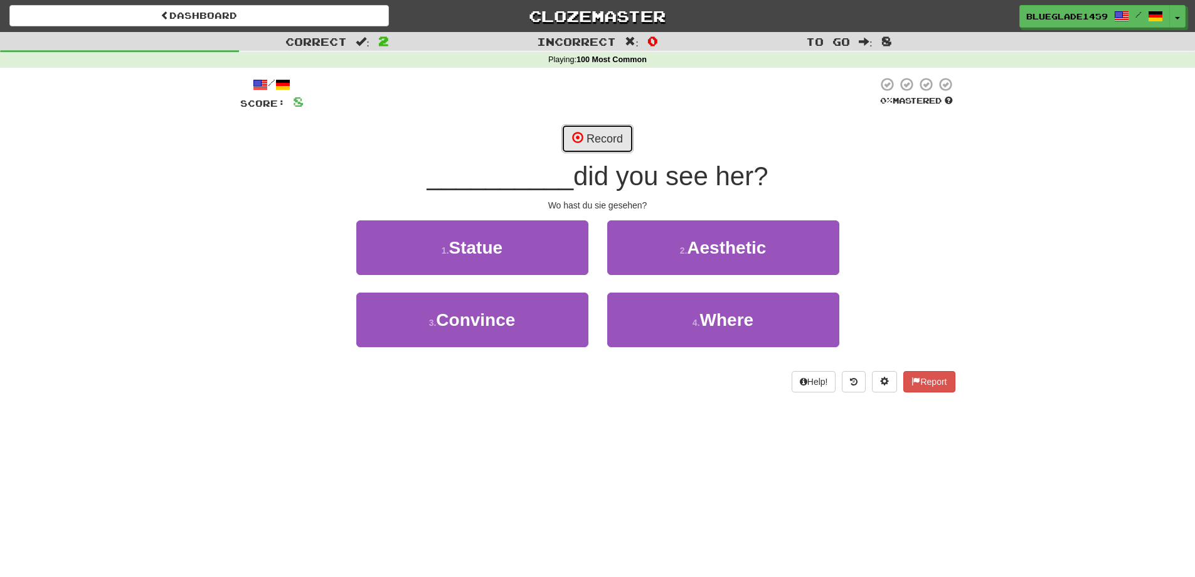
click at [574, 144] on button "Record" at bounding box center [598, 138] width 72 height 29
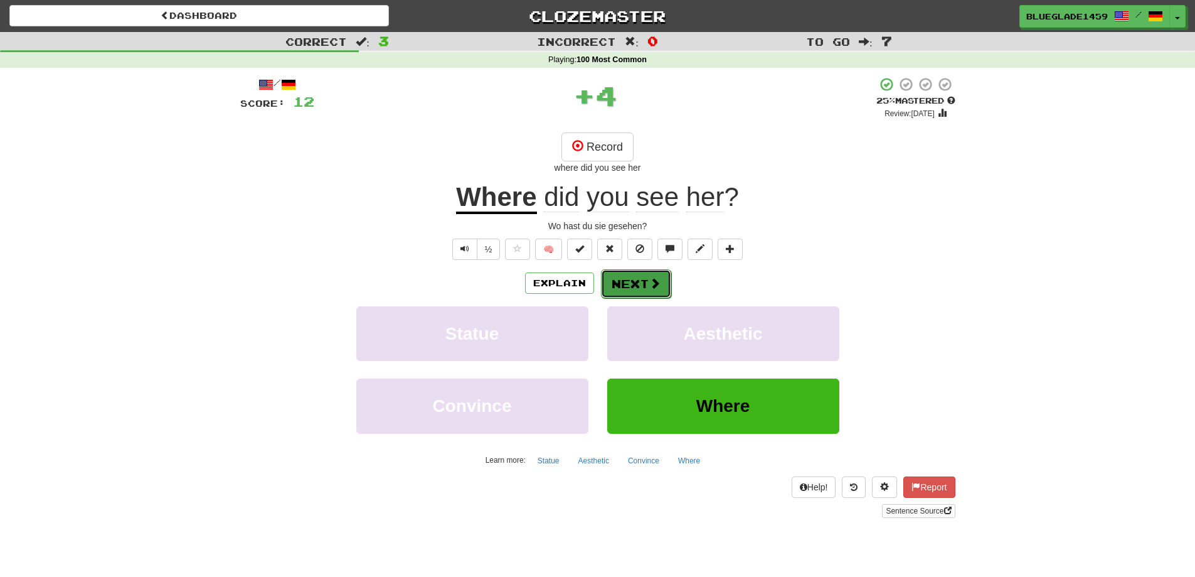
click at [638, 280] on button "Next" at bounding box center [636, 283] width 70 height 29
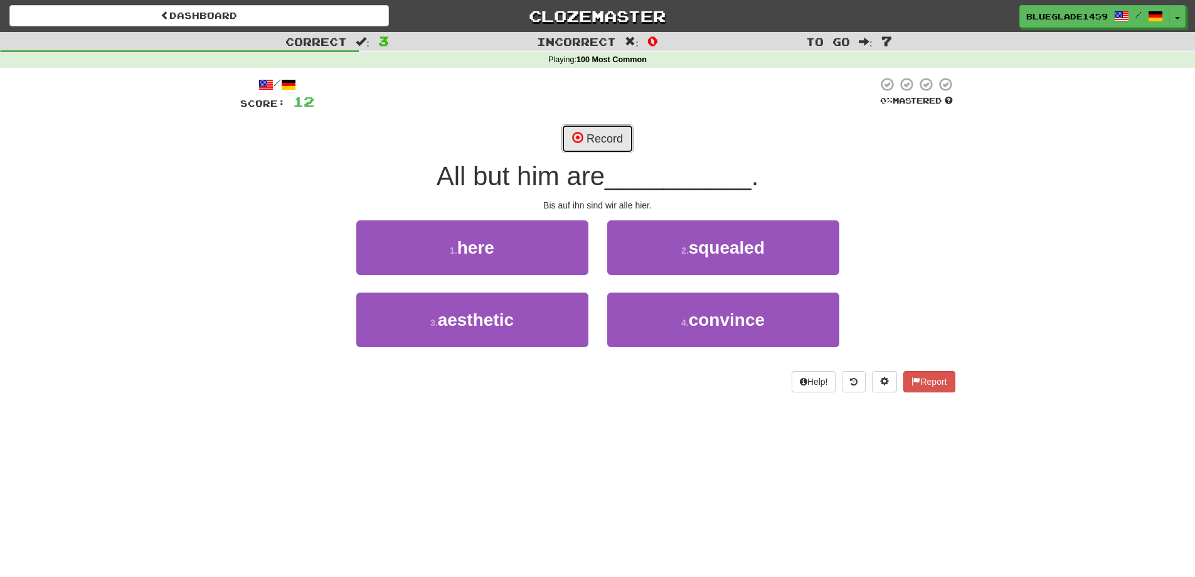
click at [585, 144] on button "Record" at bounding box center [598, 138] width 72 height 29
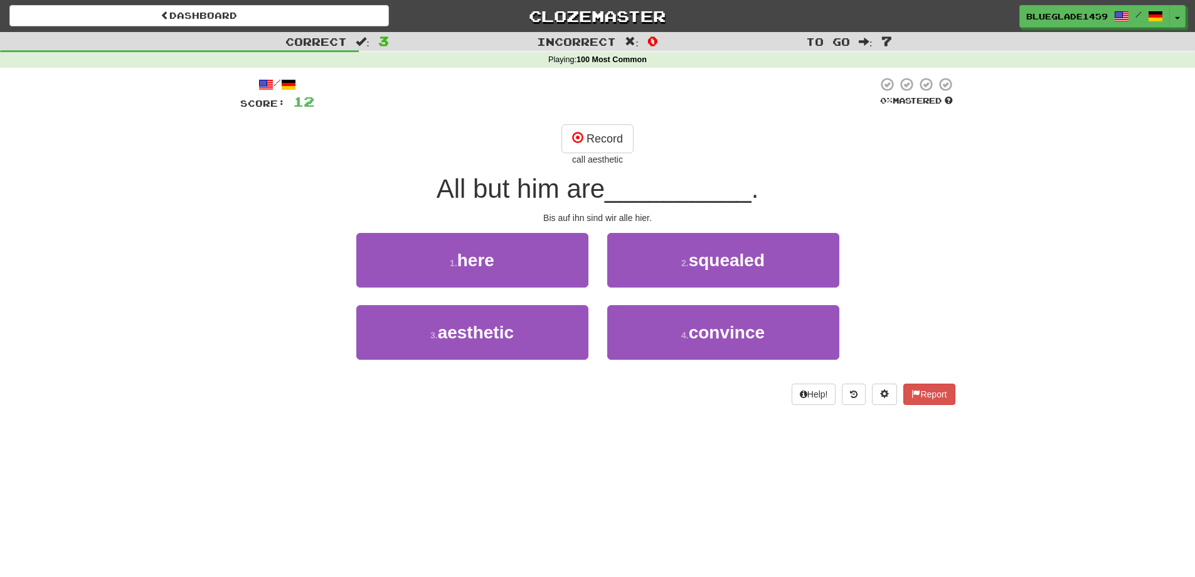
click at [623, 122] on div "/ Score: 12 0 % Mastered Record call aesthetic All but him are __________ . Bis…" at bounding box center [597, 241] width 715 height 328
click at [606, 134] on button "Record" at bounding box center [598, 138] width 72 height 29
click at [605, 142] on button "Record" at bounding box center [598, 138] width 72 height 29
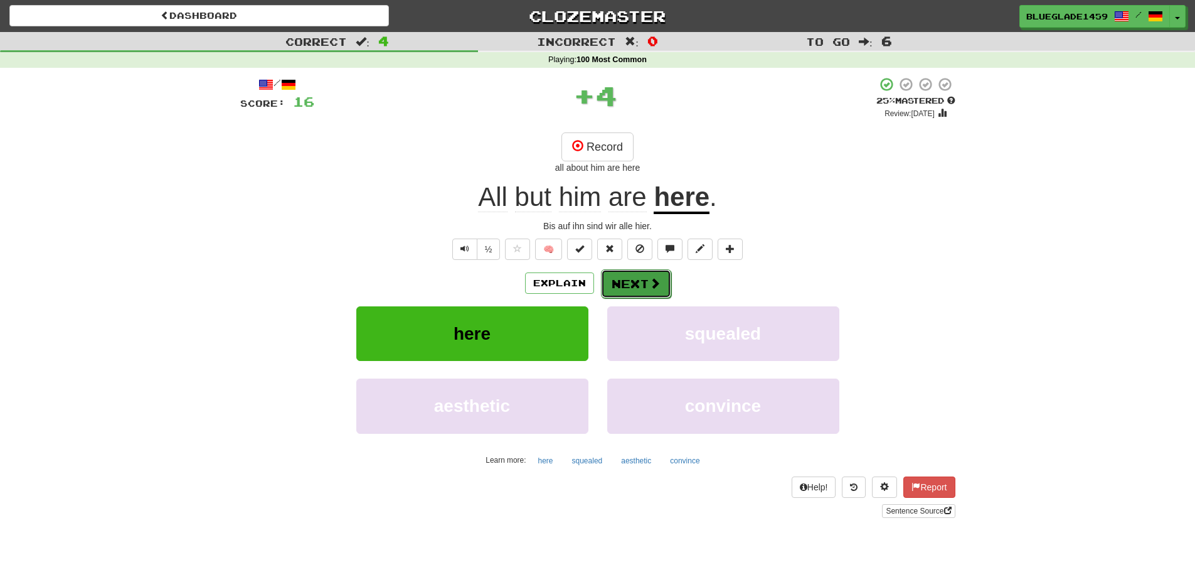
click at [649, 287] on span at bounding box center [654, 282] width 11 height 11
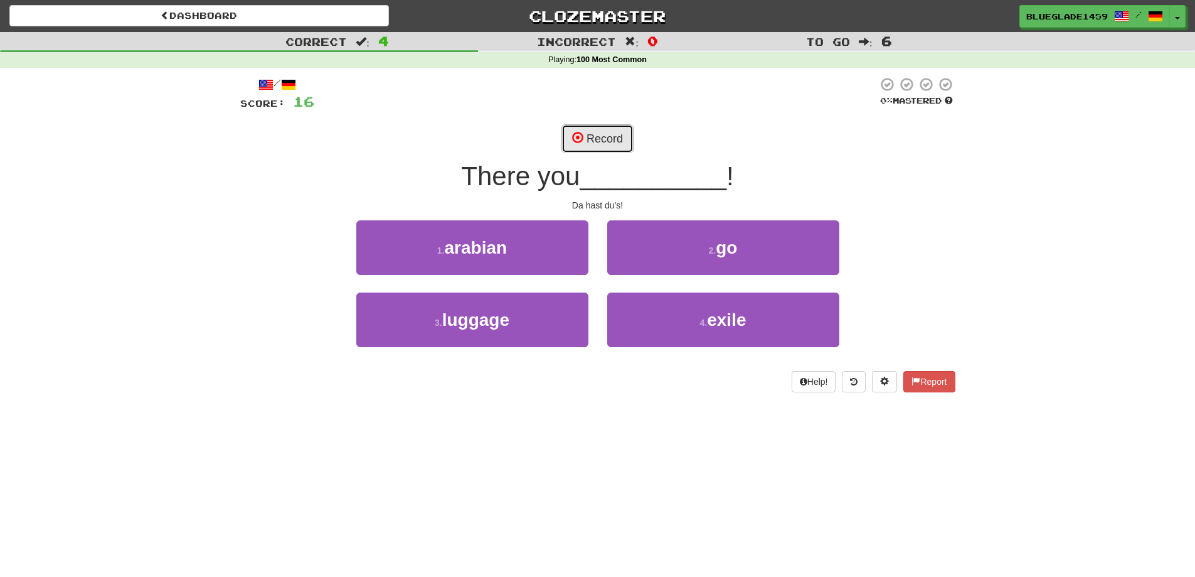
click at [585, 134] on button "Record" at bounding box center [598, 138] width 72 height 29
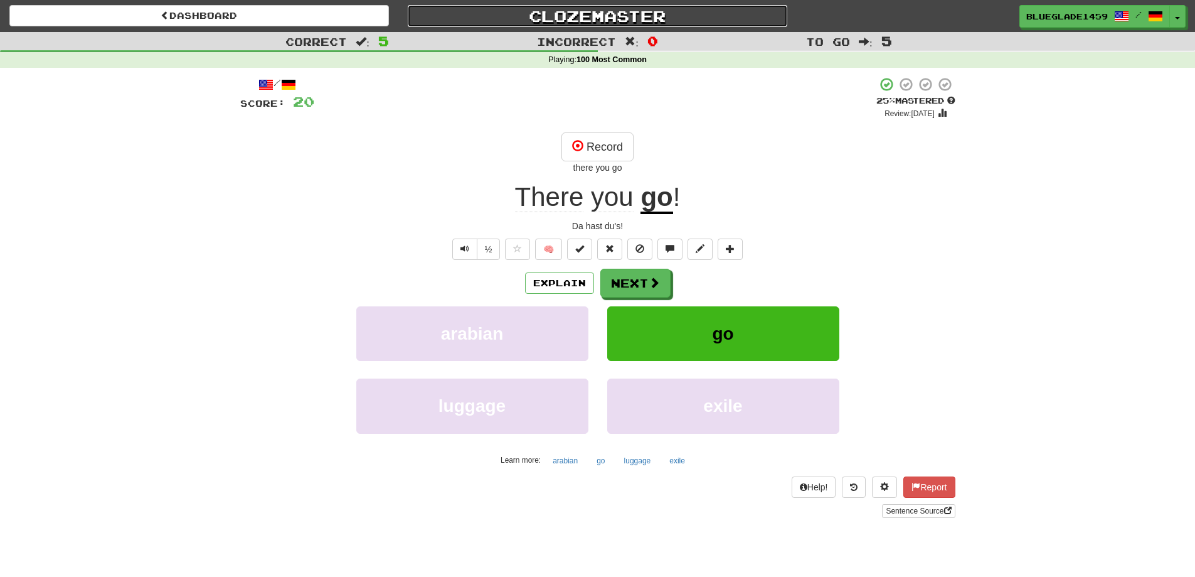
click at [580, 19] on link "Clozemaster" at bounding box center [598, 16] width 380 height 22
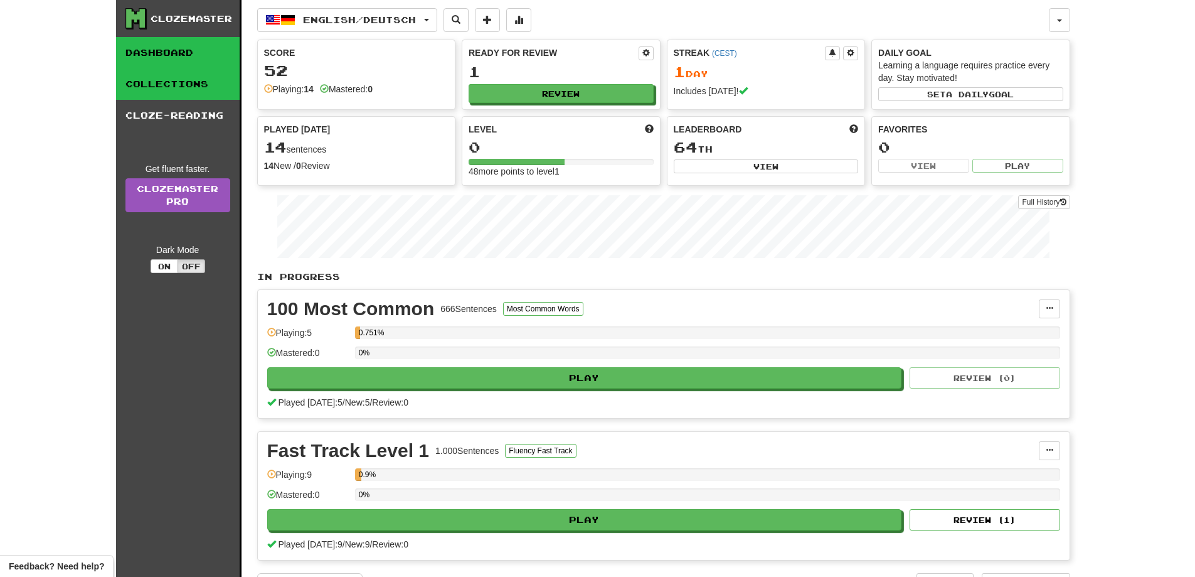
click at [156, 77] on link "Collections" at bounding box center [178, 83] width 124 height 31
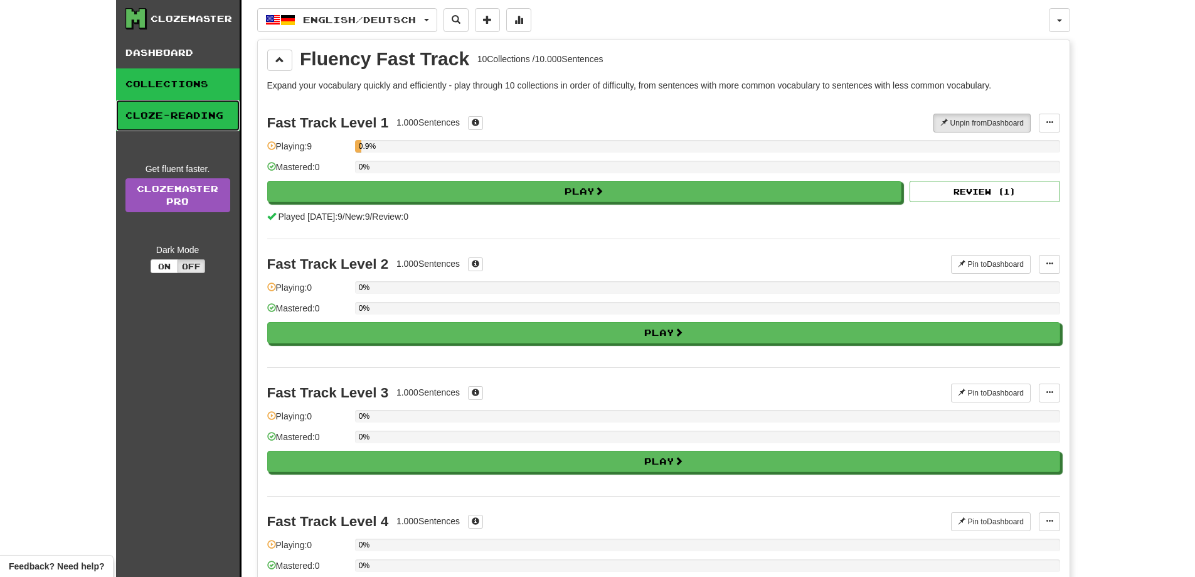
click at [184, 121] on link "Cloze-Reading" at bounding box center [178, 115] width 124 height 31
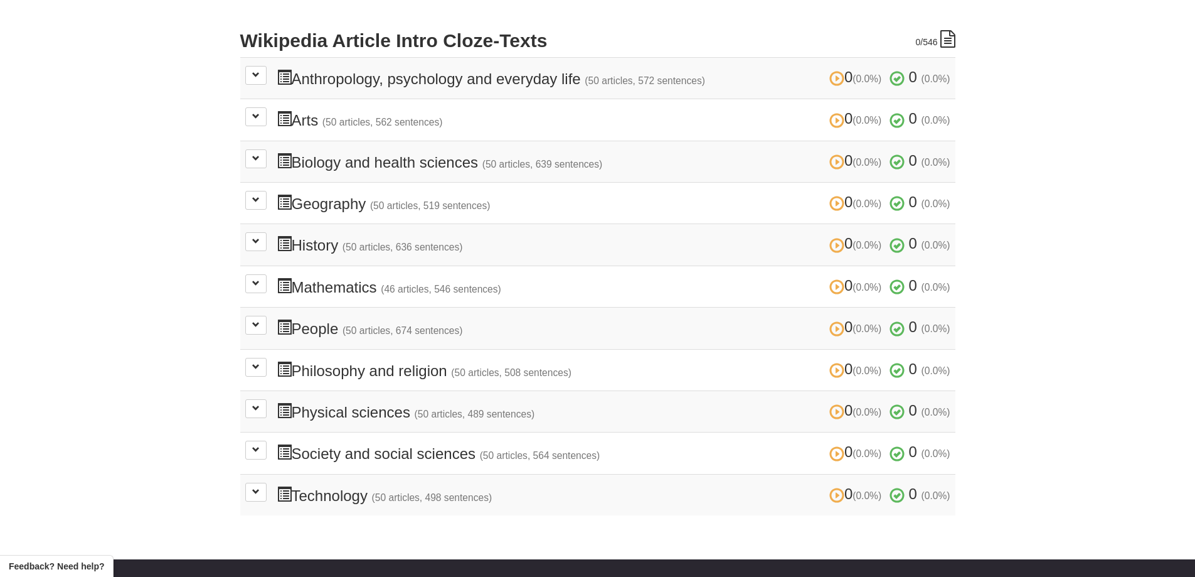
scroll to position [251, 0]
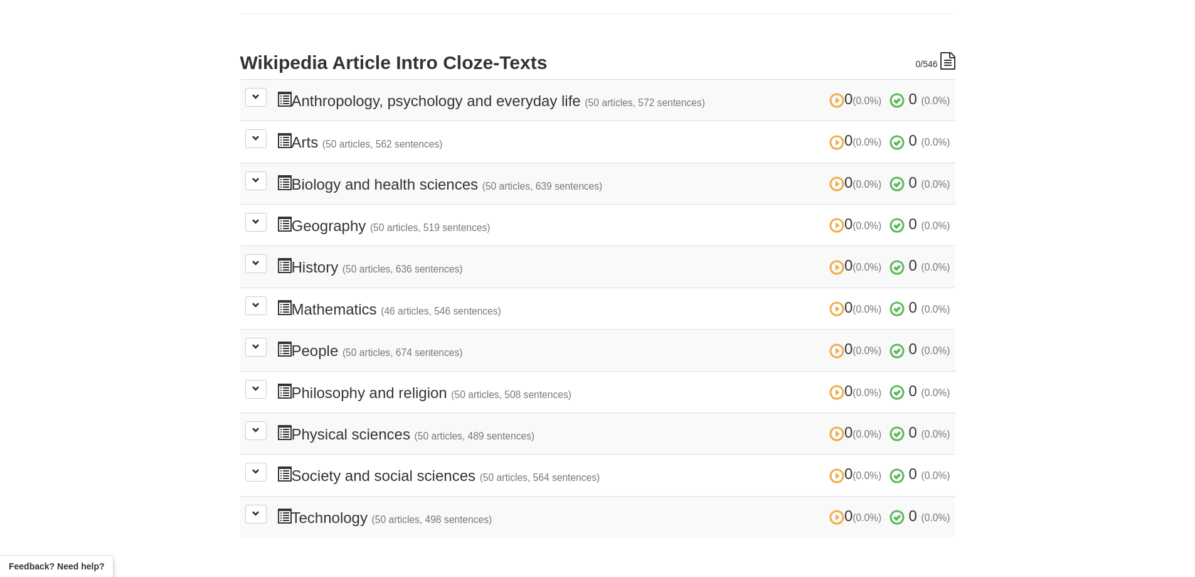
click at [370, 391] on h3 "0 (0.0%) 0 (0.0%) Philosophy and religion (50 articles, 508 sentences) 0 (0.0%)…" at bounding box center [614, 392] width 674 height 18
click at [248, 389] on button at bounding box center [255, 389] width 21 height 19
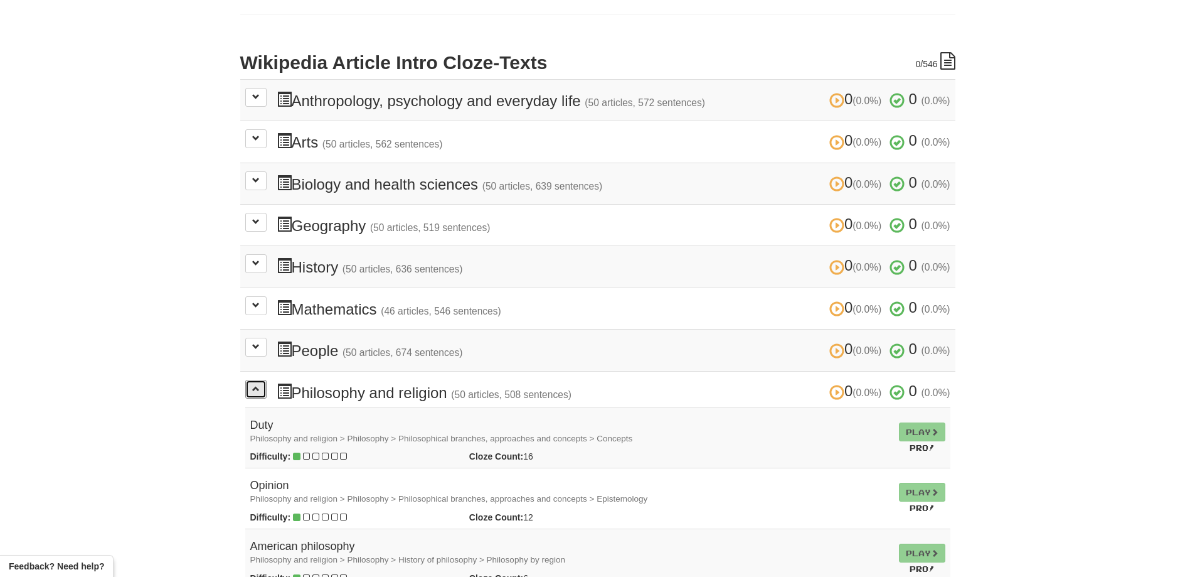
scroll to position [439, 0]
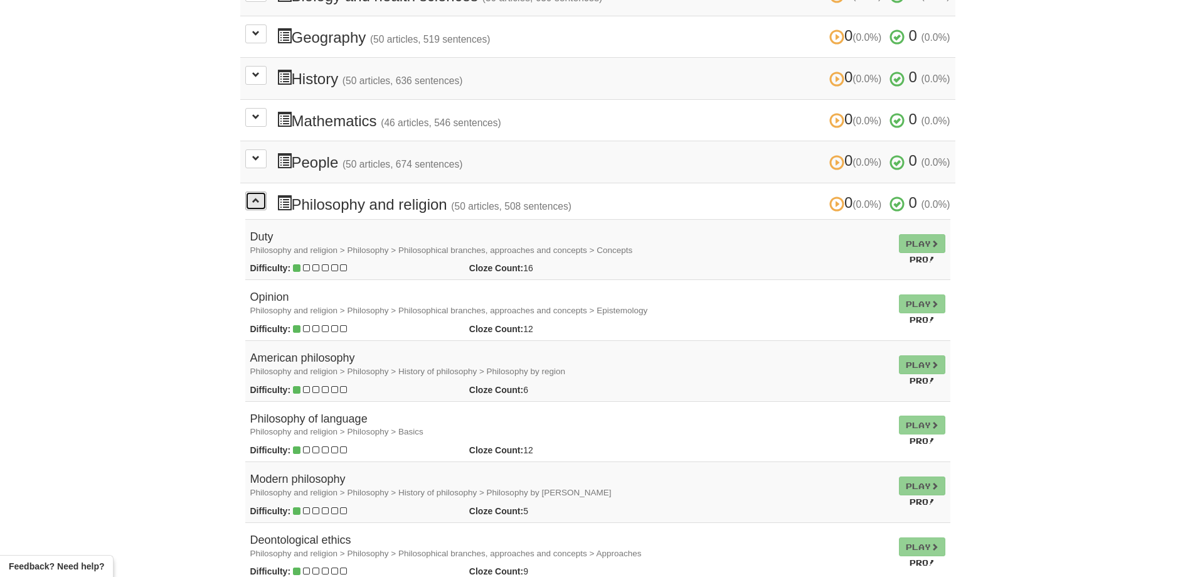
click at [266, 198] on button at bounding box center [255, 200] width 21 height 19
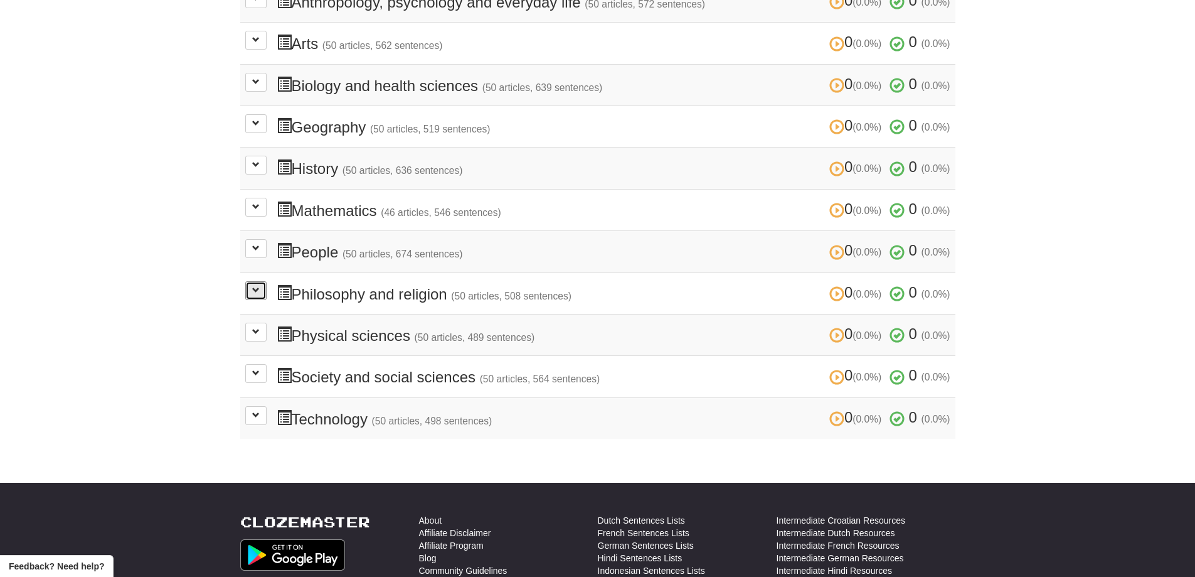
scroll to position [251, 0]
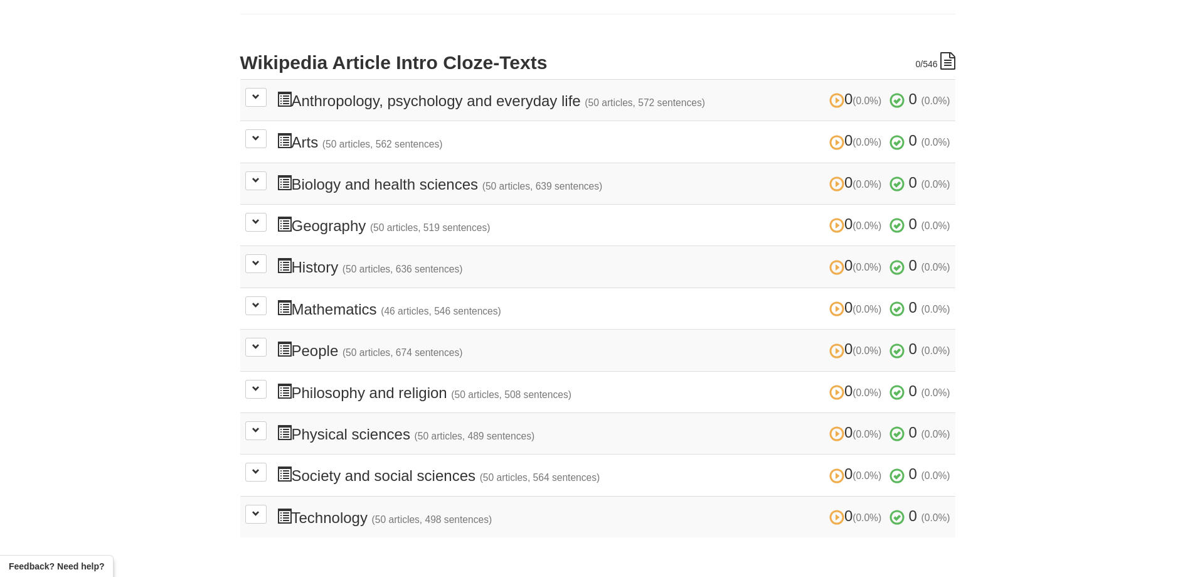
click at [398, 100] on h3 "0 (0.0%) 0 (0.0%) Anthropology, psychology and everyday life (50 articles, 572 …" at bounding box center [614, 100] width 674 height 18
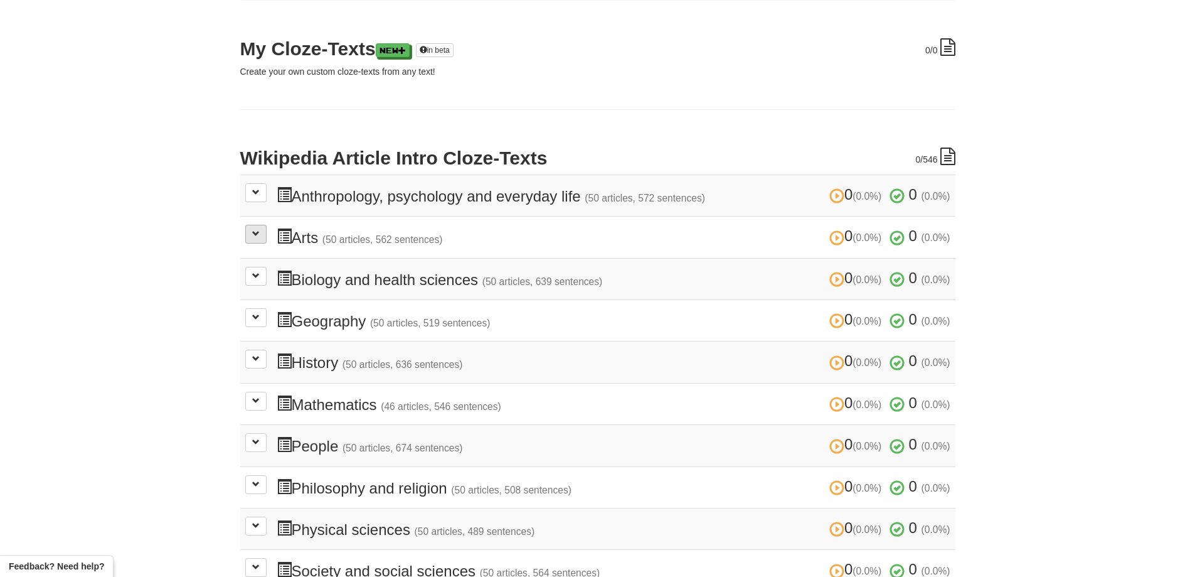
scroll to position [0, 0]
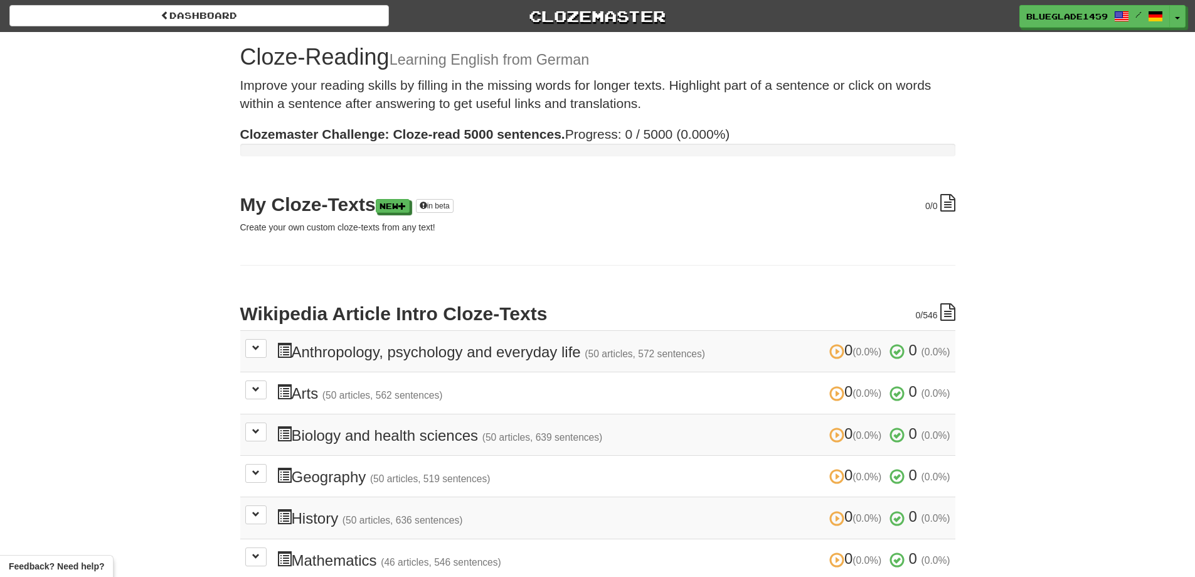
click at [340, 348] on h3 "0 (0.0%) 0 (0.0%) Anthropology, psychology and everyday life (50 articles, 572 …" at bounding box center [614, 351] width 674 height 18
copy h3 "Anthropology"
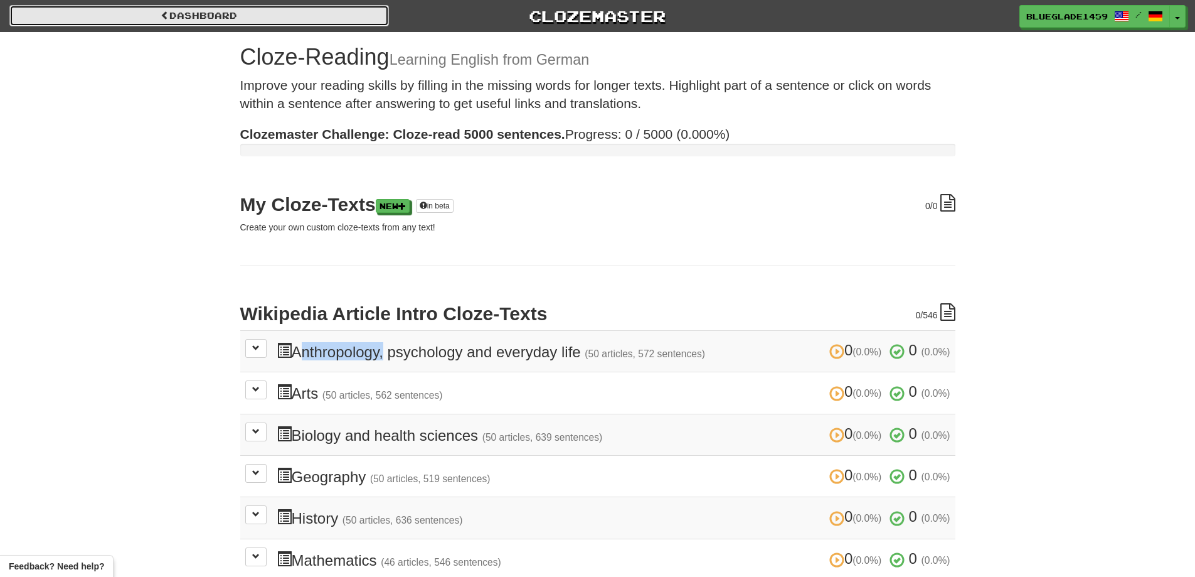
click at [185, 14] on link "Dashboard" at bounding box center [199, 15] width 380 height 21
